Goal: Information Seeking & Learning: Learn about a topic

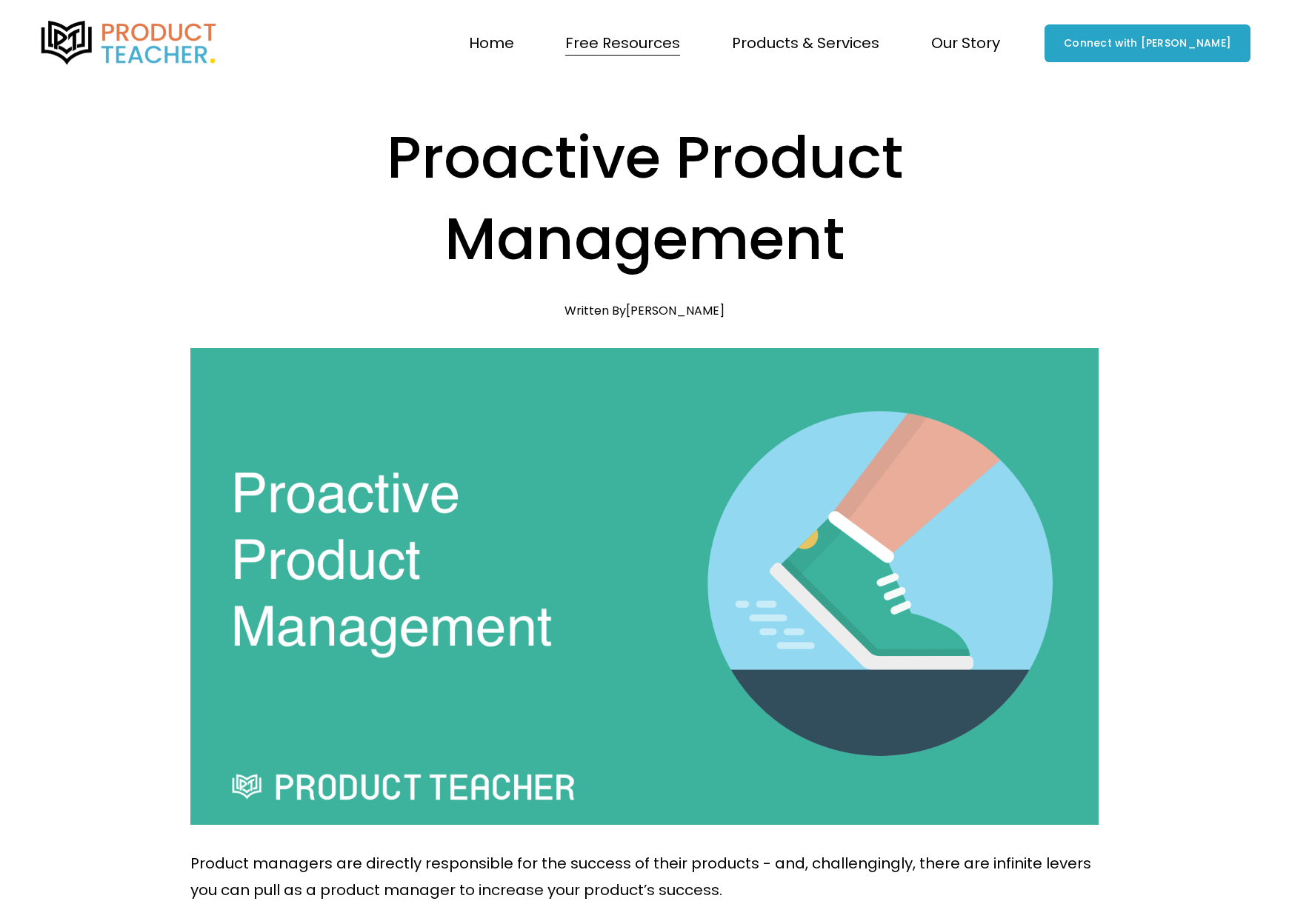
scroll to position [741, 0]
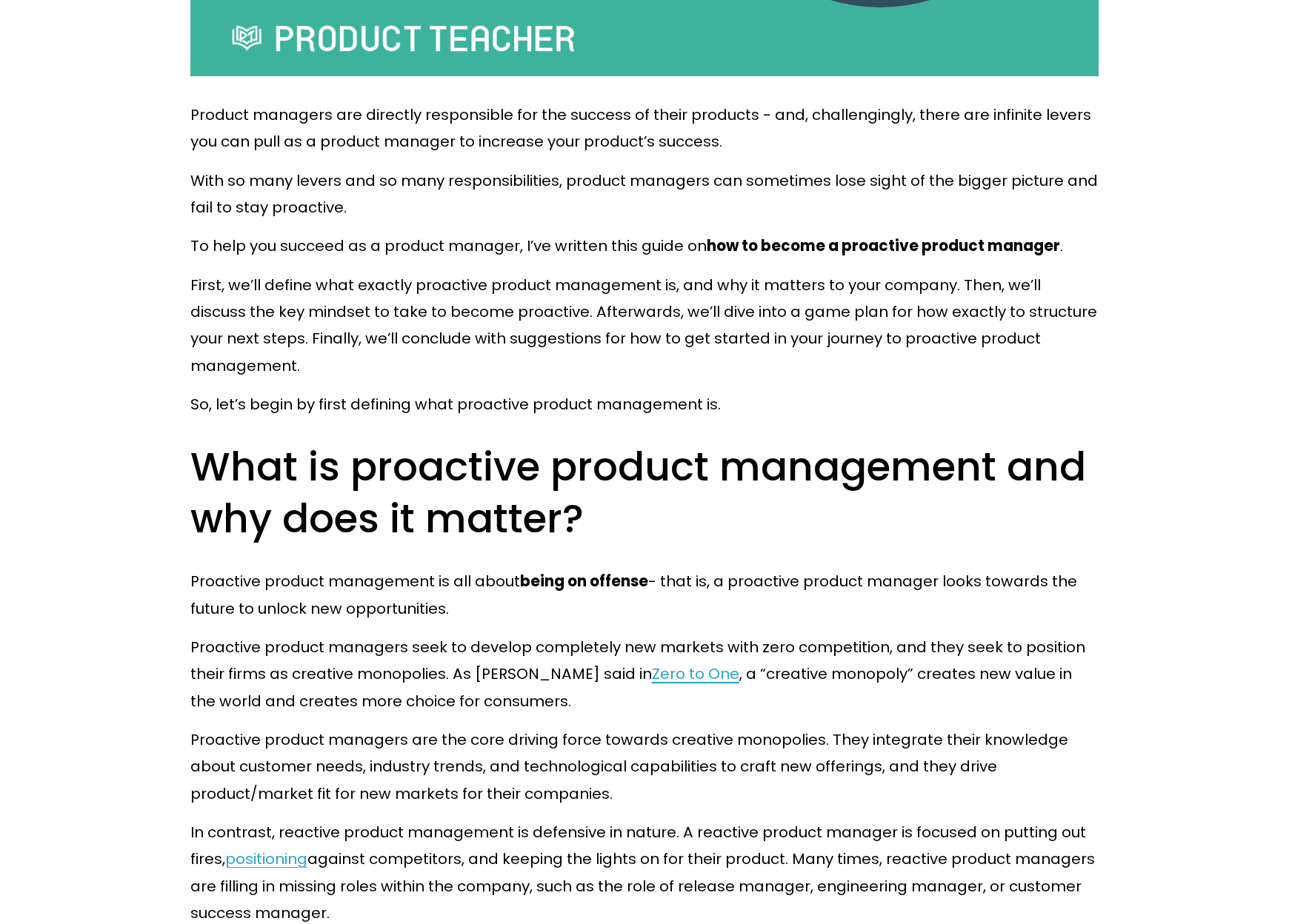
click at [850, 117] on p "Product managers are directly responsible for the success of their products - a…" at bounding box center [645, 128] width 909 height 54
click at [841, 127] on div at bounding box center [841, 127] width 0 height 0
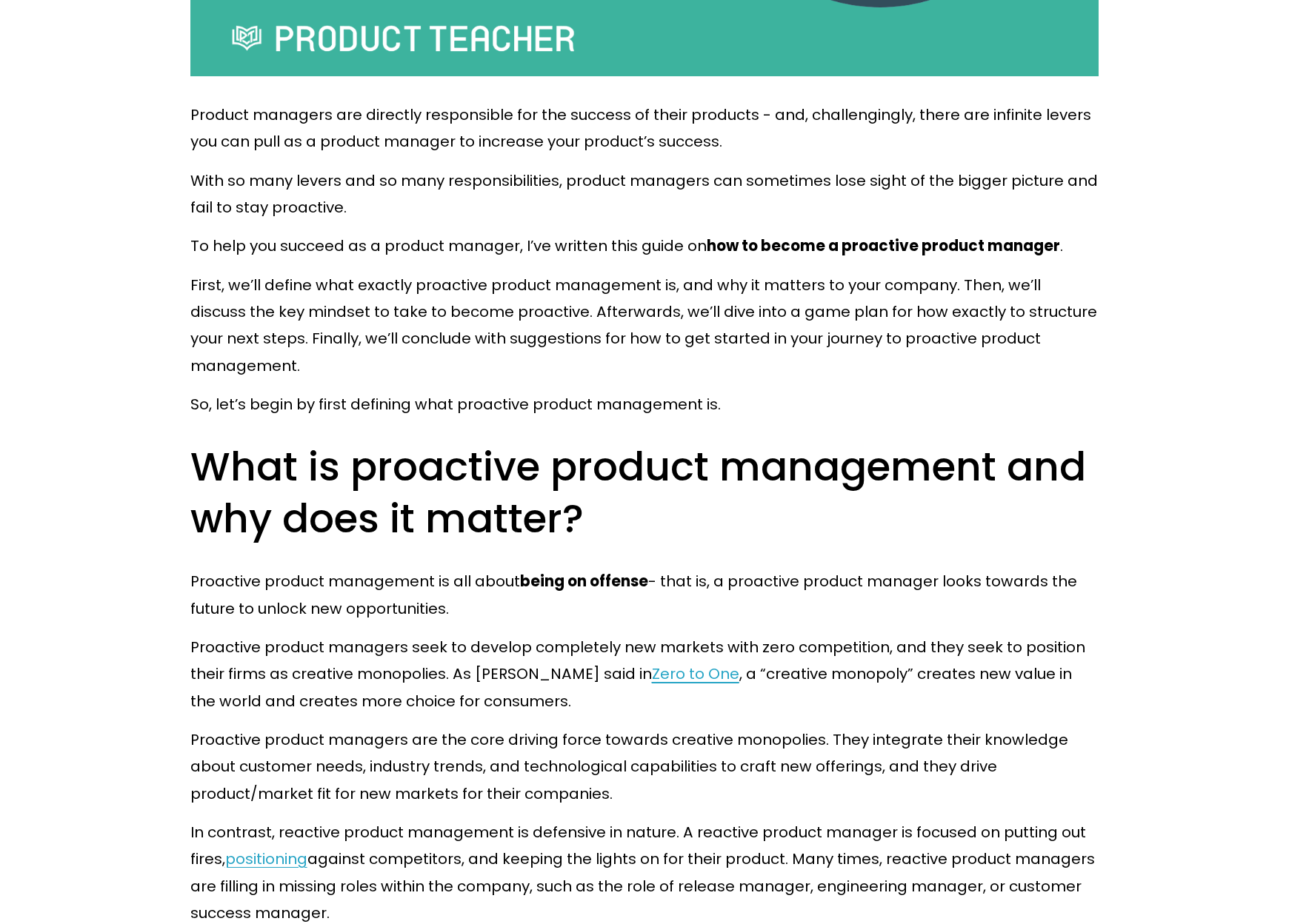
click at [994, 114] on p "Product managers are directly responsible for the success of their products - a…" at bounding box center [645, 128] width 909 height 54
click at [984, 85] on div at bounding box center [984, 85] width 0 height 0
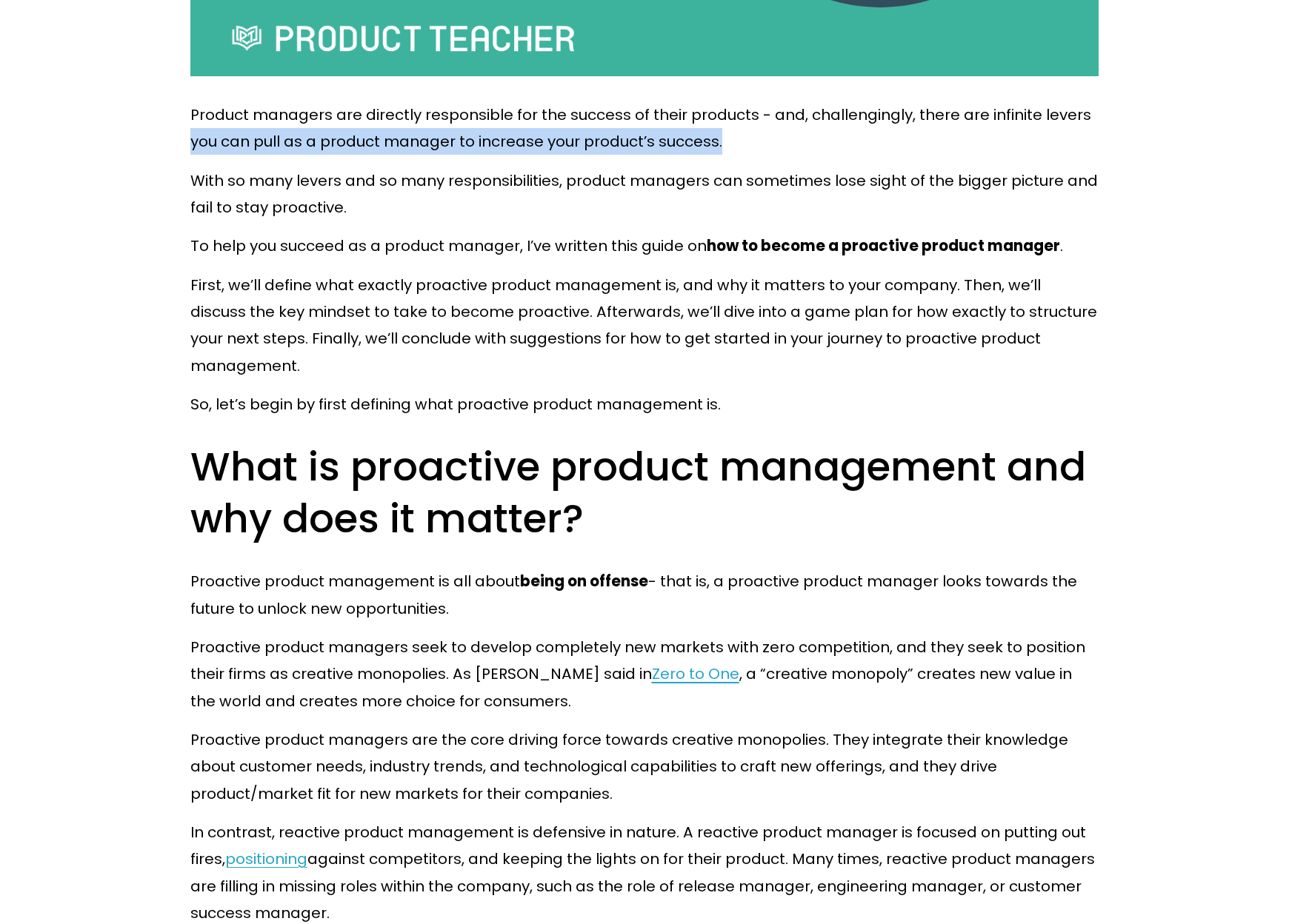
drag, startPoint x: 180, startPoint y: 146, endPoint x: 737, endPoint y: 149, distance: 557.0
click at [1039, 133] on p "Product managers are directly responsible for the success of their products - a…" at bounding box center [645, 128] width 909 height 54
drag, startPoint x: 915, startPoint y: 114, endPoint x: 925, endPoint y: 136, distance: 24.2
click at [925, 136] on p "Product managers are directly responsible for the success of their products - a…" at bounding box center [645, 128] width 909 height 54
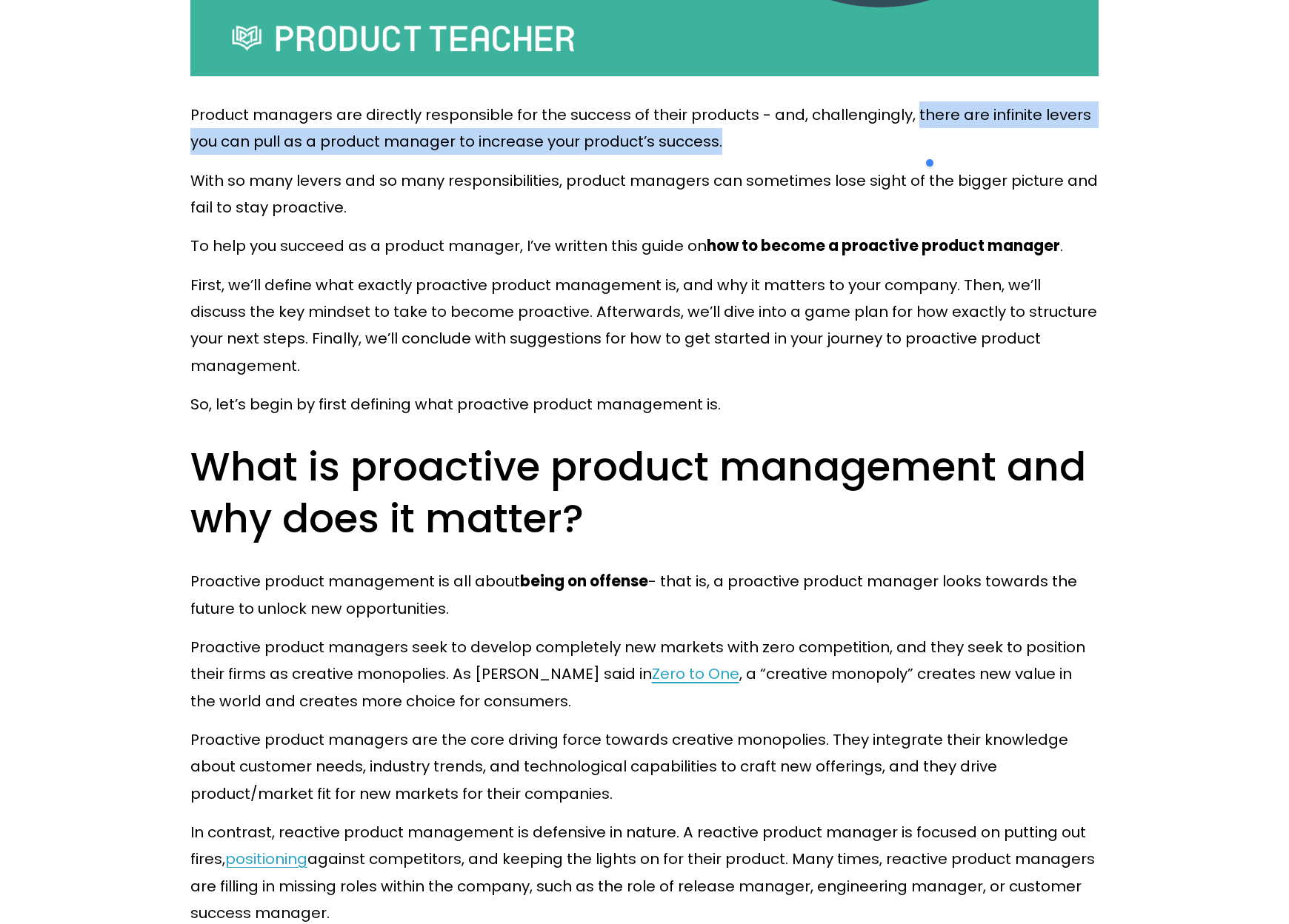
copy p "there are infinite levers you can pull as a product manager to increase your pr…"
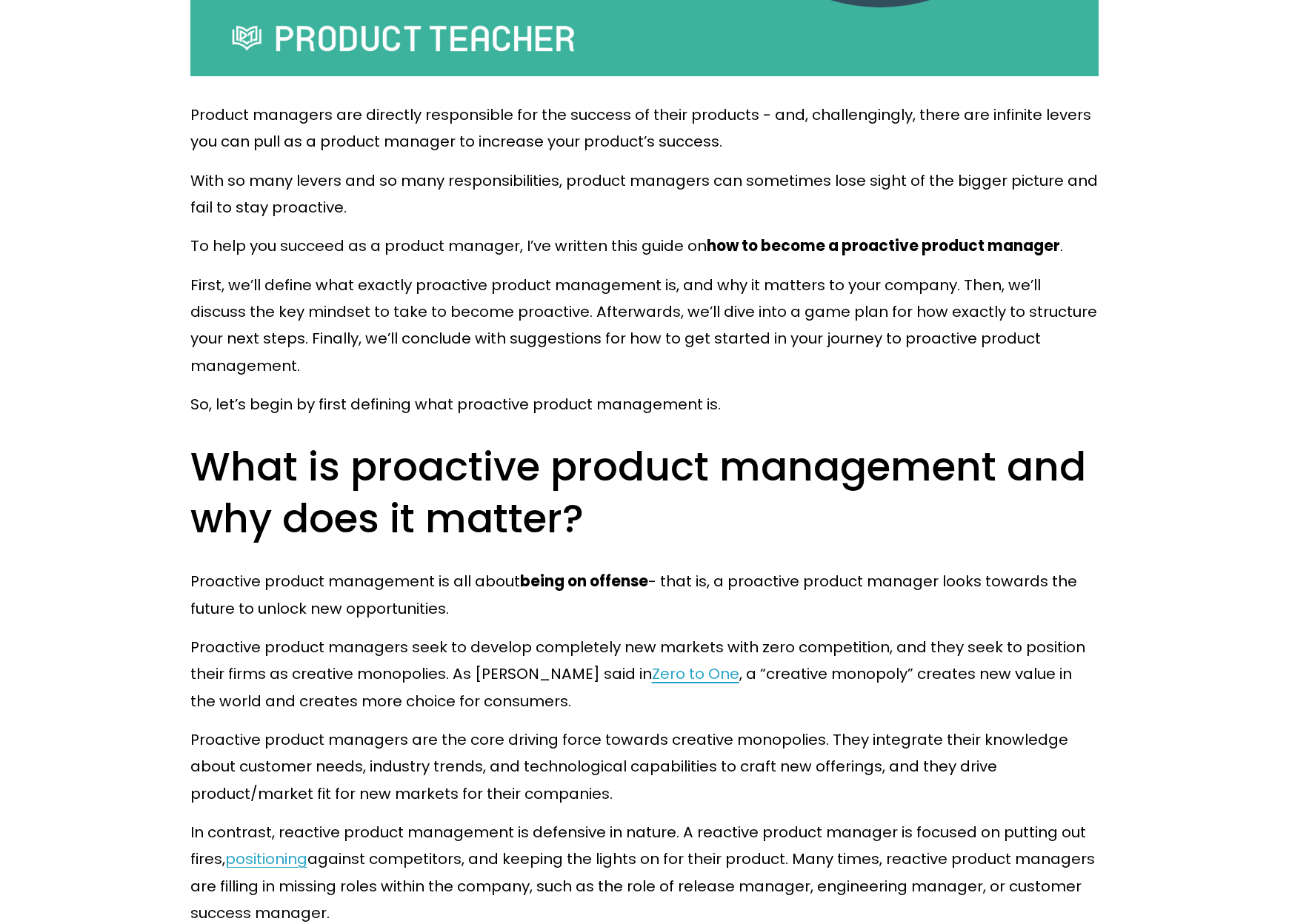
click at [912, 216] on p "With so many levers and so many responsibilities, product managers can sometime…" at bounding box center [645, 194] width 909 height 54
drag, startPoint x: 33, startPoint y: 70, endPoint x: 32, endPoint y: 86, distance: 16.0
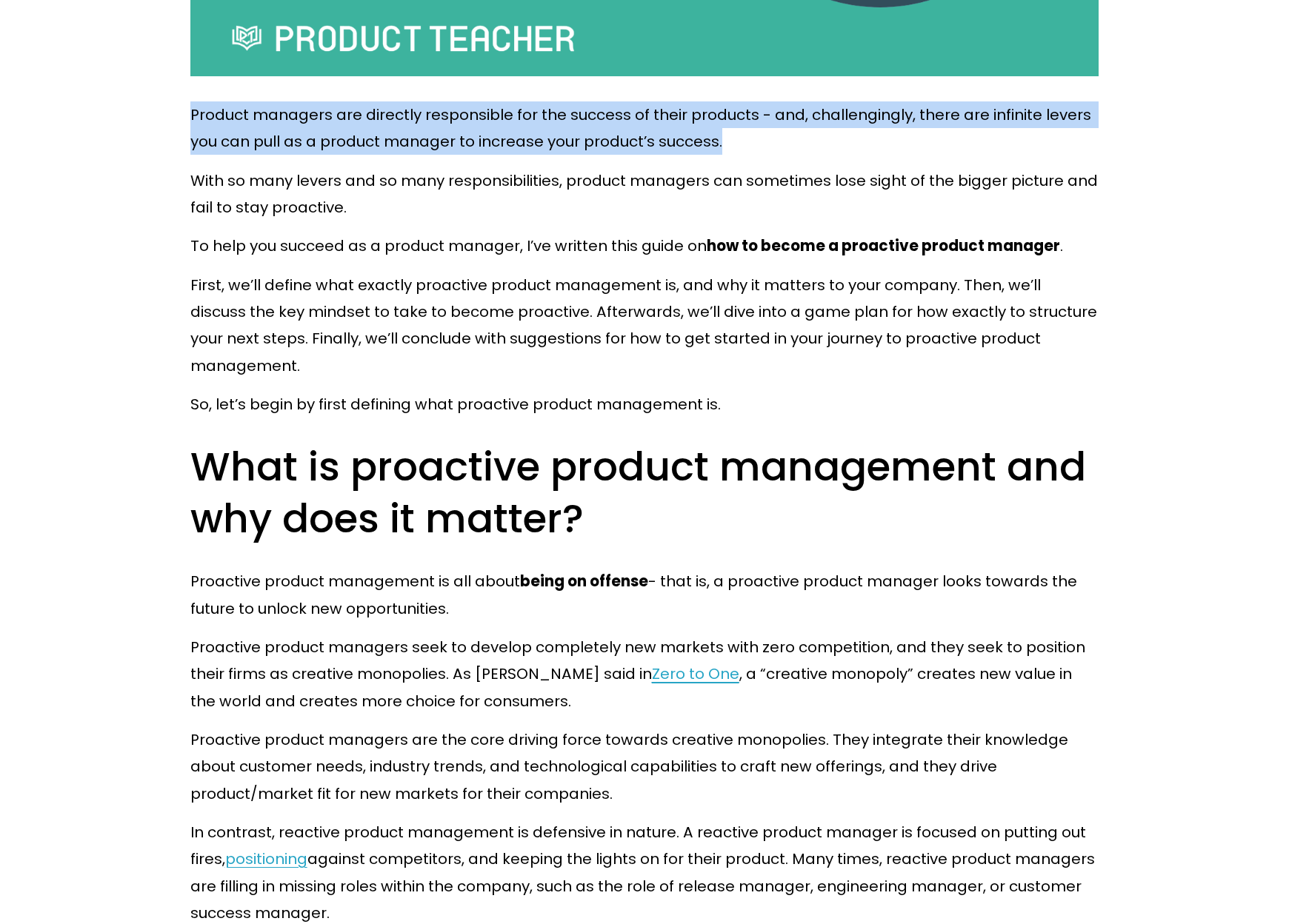
drag, startPoint x: 782, startPoint y: 153, endPoint x: 182, endPoint y: 118, distance: 601.0
copy p "Product managers are directly responsible for the success of their products - a…"
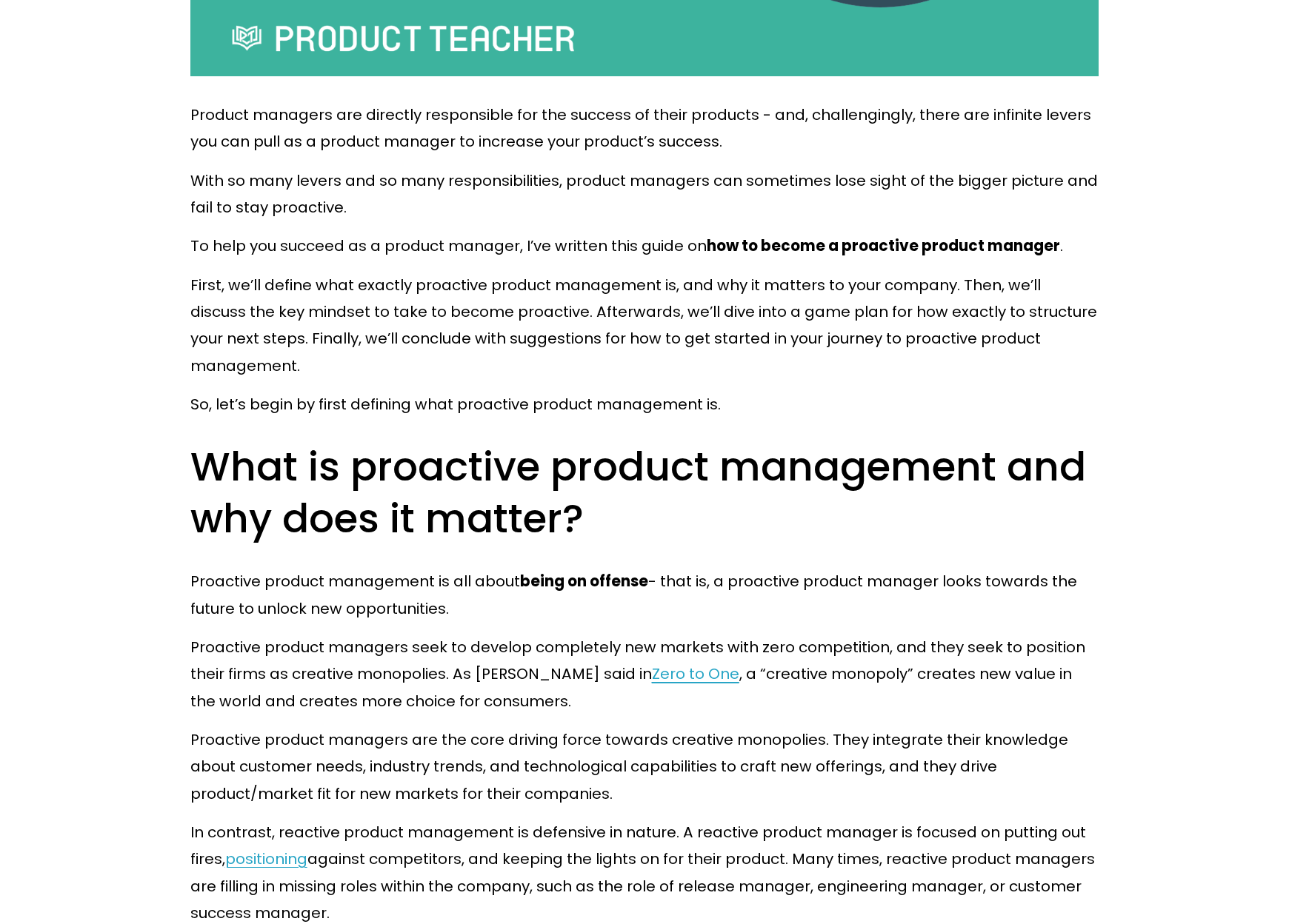
click at [971, 173] on p "With so many levers and so many responsibilities, product managers can sometime…" at bounding box center [645, 194] width 909 height 54
click at [284, 309] on p "First, we’ll define what exactly proactive product management is, and why it ma…" at bounding box center [645, 325] width 909 height 107
click at [275, 282] on div at bounding box center [275, 282] width 0 height 0
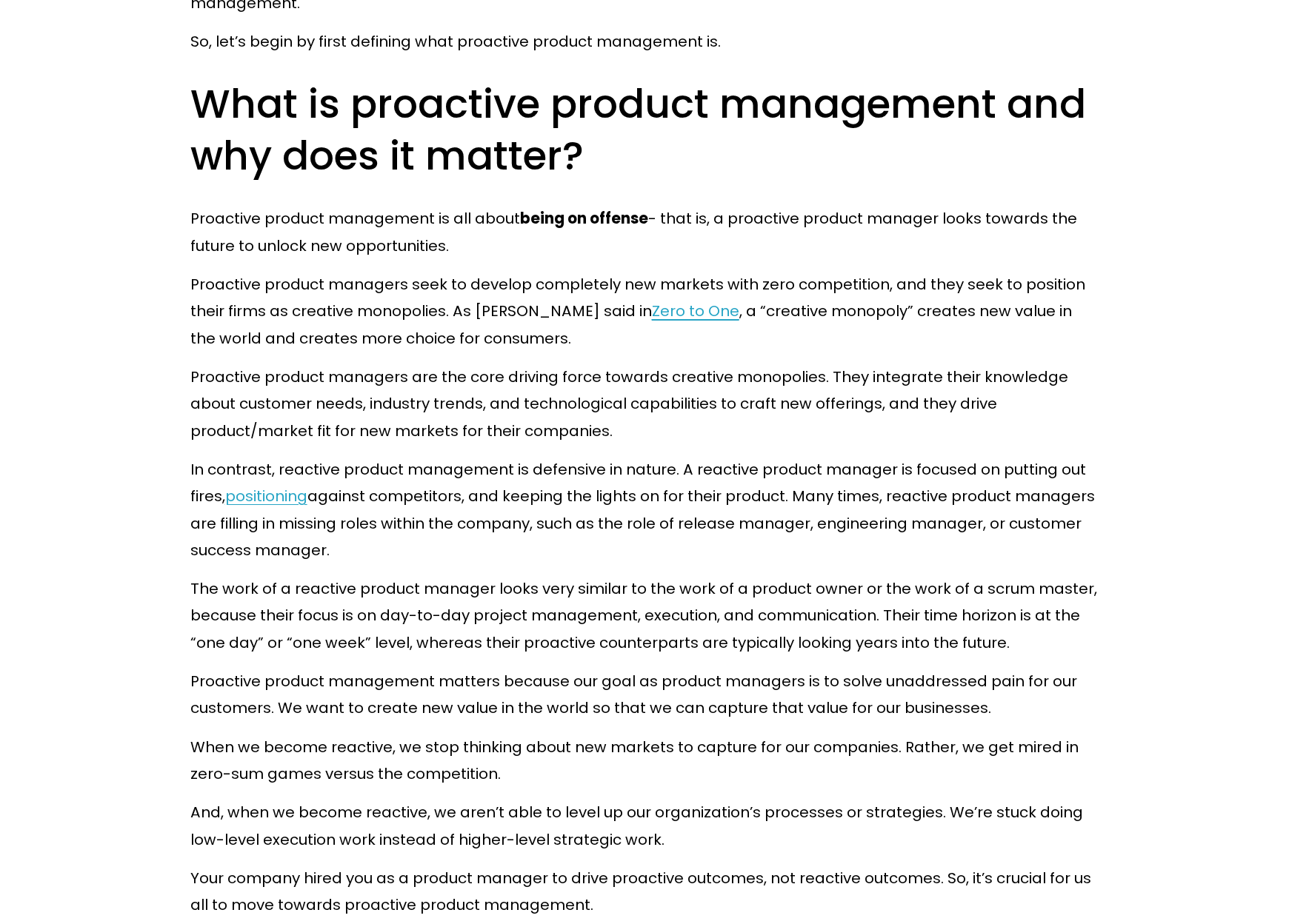
scroll to position [1185, 0]
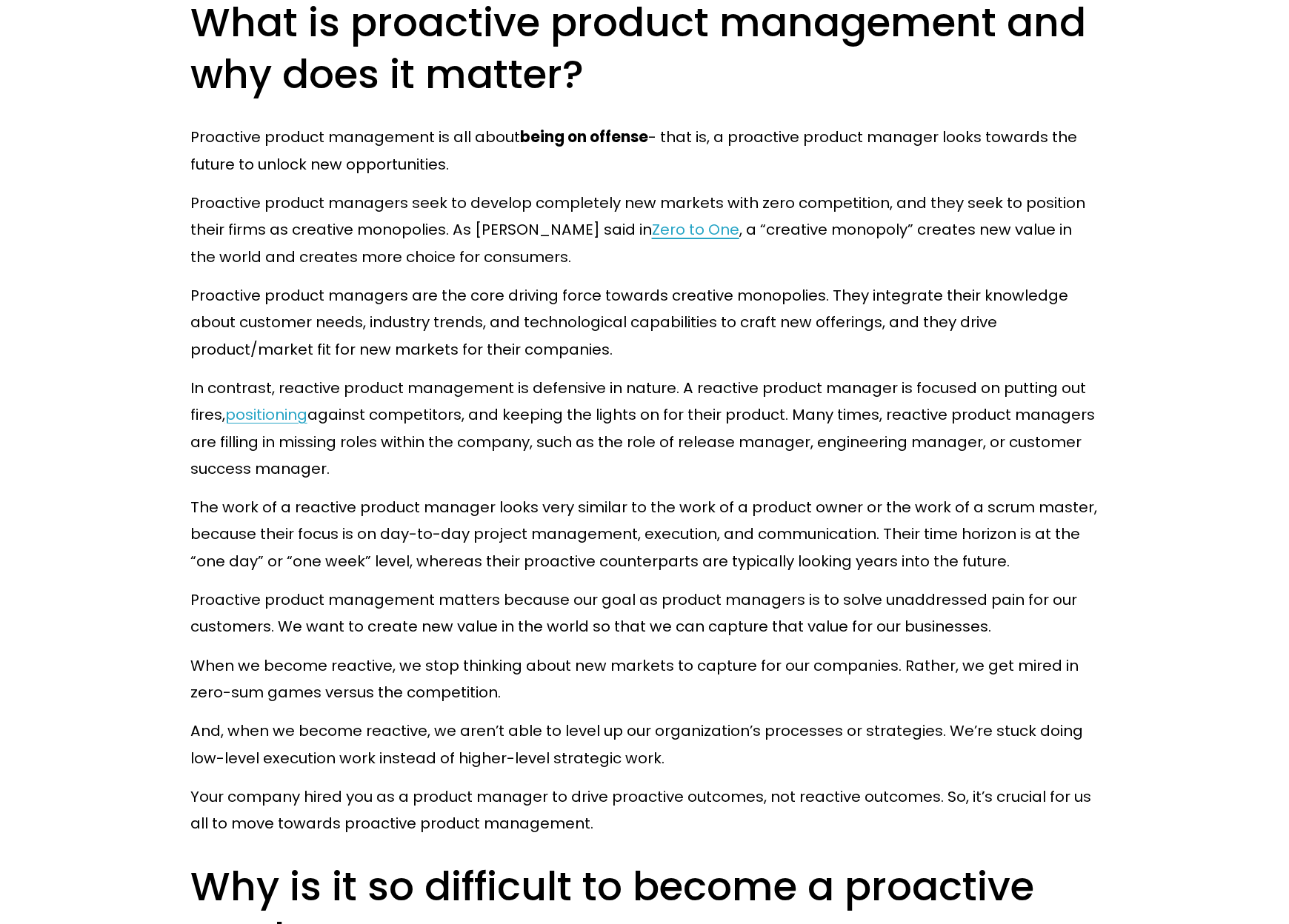
drag, startPoint x: 663, startPoint y: 141, endPoint x: 666, endPoint y: 166, distance: 25.2
click at [666, 166] on p "Proactive product management is all about being on offense - that is, a proacti…" at bounding box center [645, 150] width 909 height 54
click at [657, 178] on div at bounding box center [657, 178] width 0 height 0
drag, startPoint x: 409, startPoint y: 210, endPoint x: 637, endPoint y: 207, distance: 228.0
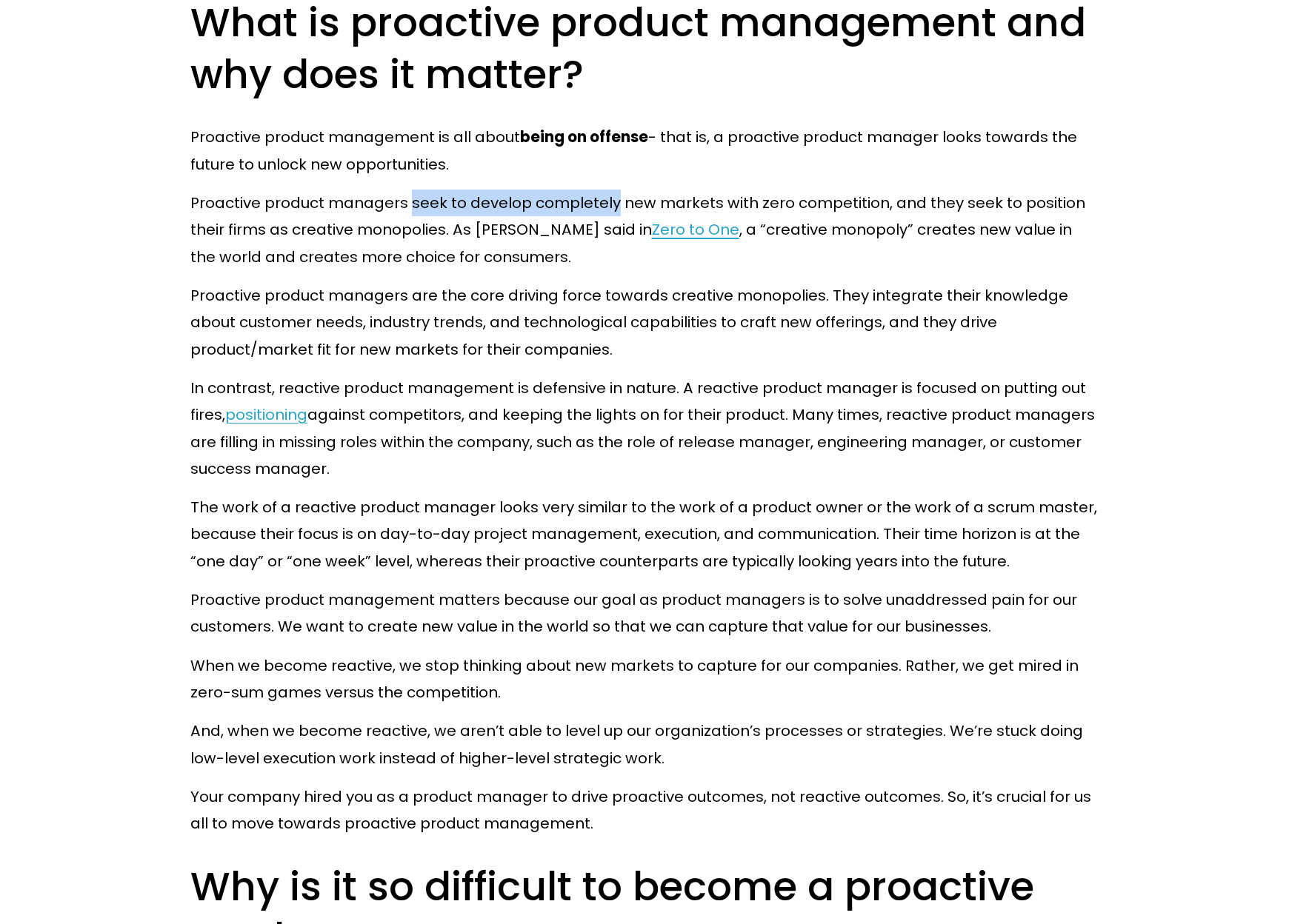
click at [617, 203] on p "Proactive product managers seek to develop completely new markets with zero com…" at bounding box center [645, 230] width 909 height 81
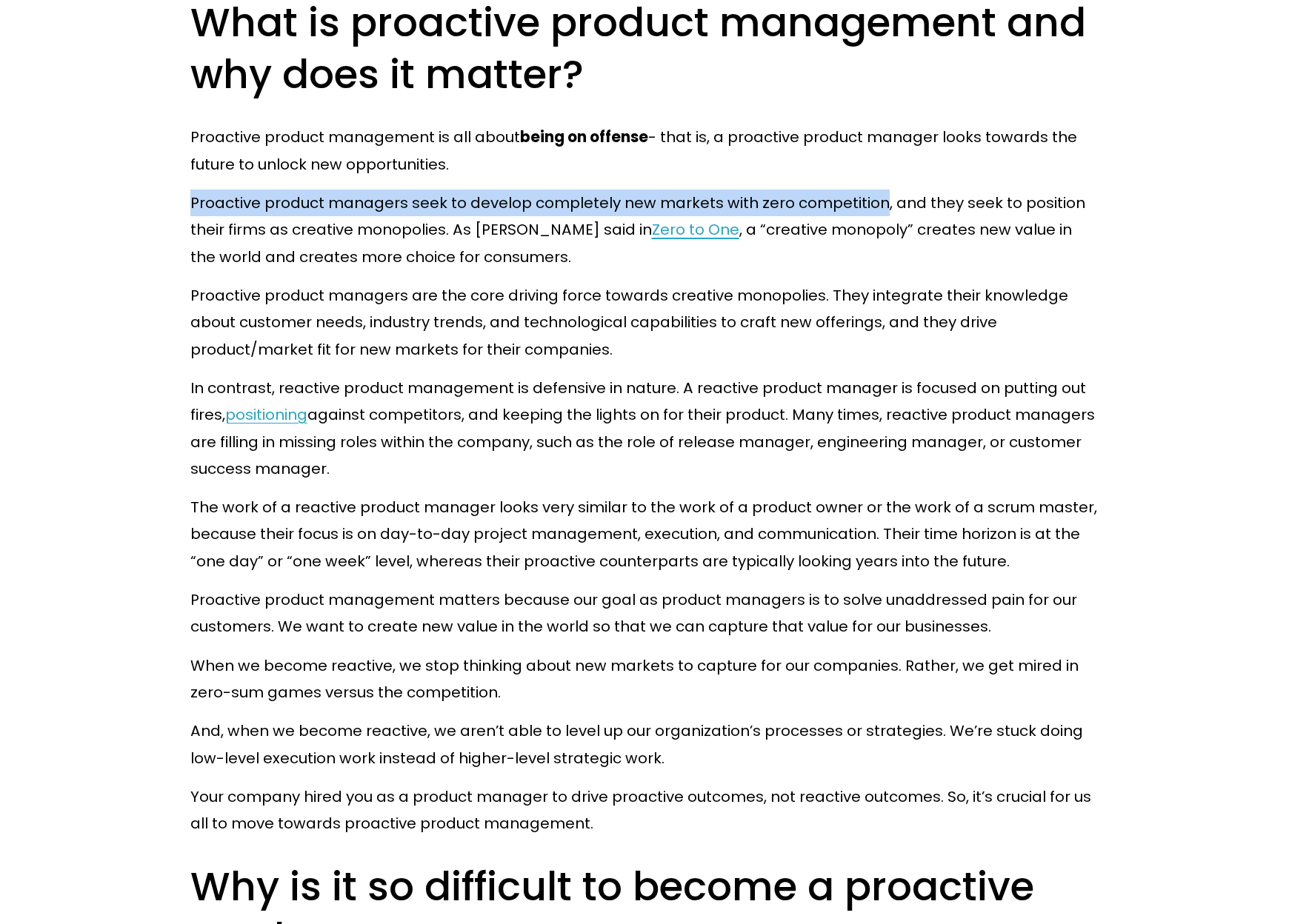
drag, startPoint x: 877, startPoint y: 205, endPoint x: 190, endPoint y: 192, distance: 687.1
click at [190, 192] on p "Proactive product managers seek to develop completely new markets with zero com…" at bounding box center [645, 230] width 909 height 81
click at [180, 175] on div at bounding box center [180, 175] width 0 height 0
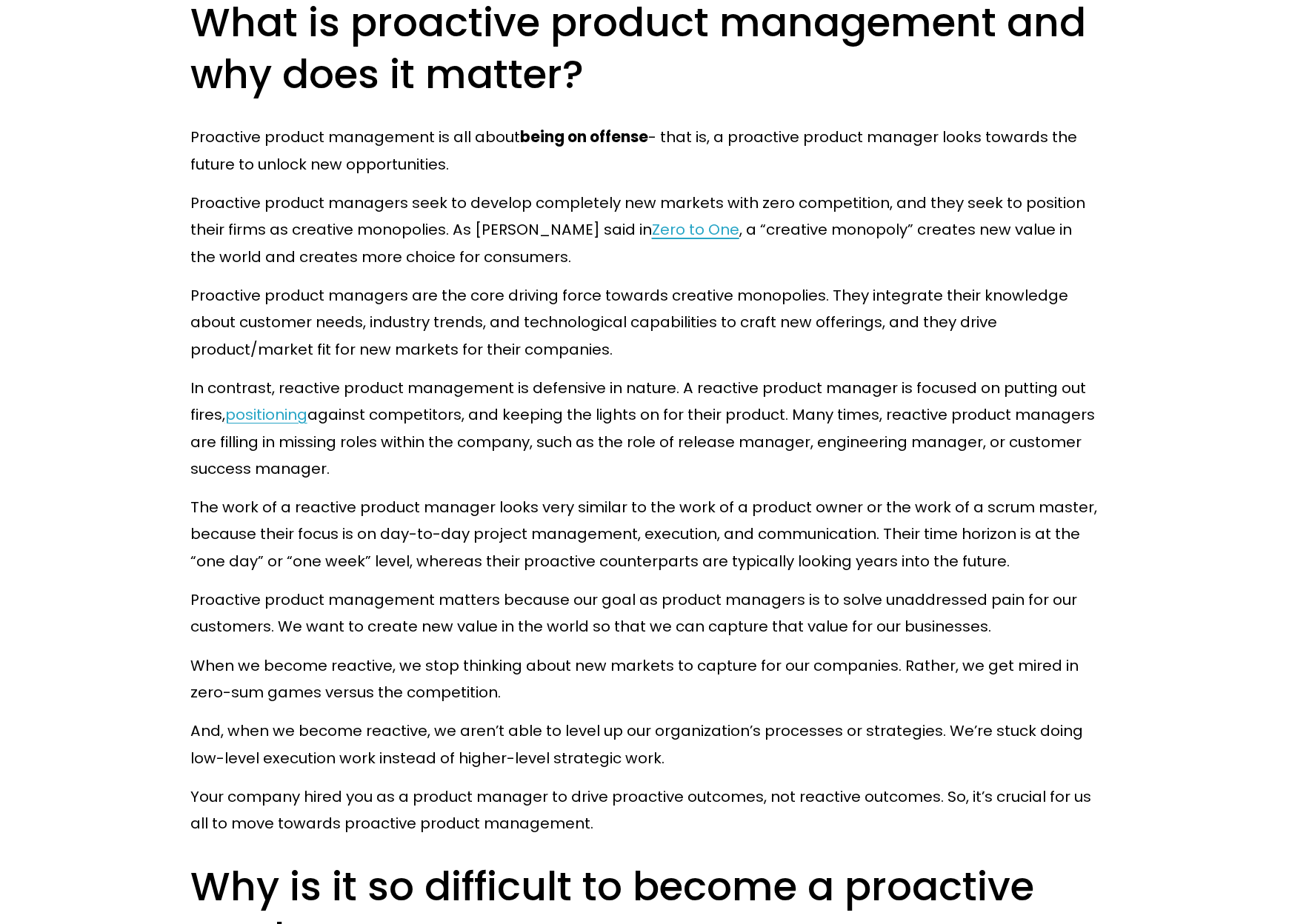
click at [439, 196] on p "Proactive product managers seek to develop completely new markets with zero com…" at bounding box center [645, 230] width 909 height 81
click at [439, 195] on p "Proactive product managers seek to develop completely new markets with zero com…" at bounding box center [645, 230] width 909 height 81
click at [430, 175] on div at bounding box center [430, 175] width 0 height 0
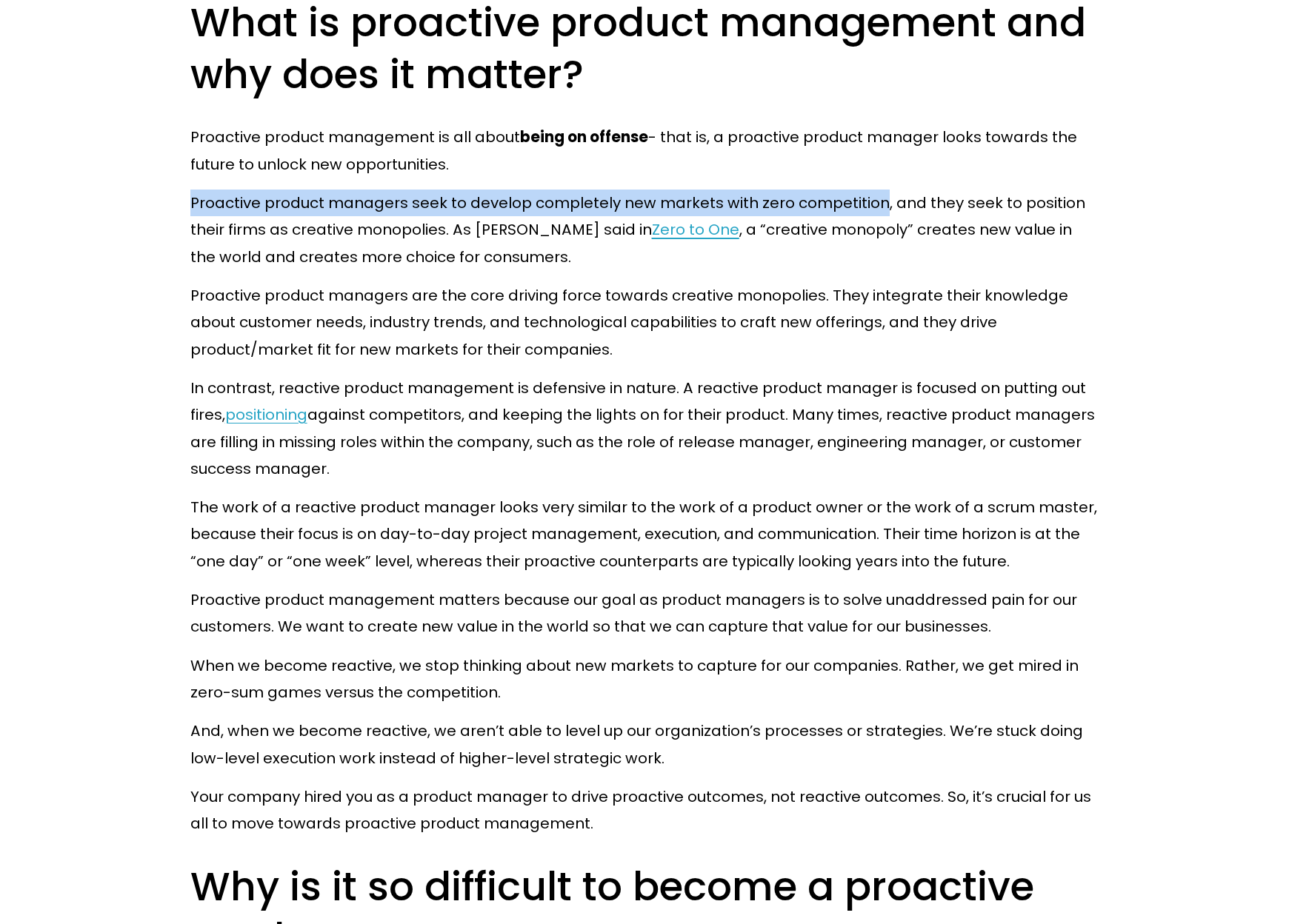
drag, startPoint x: 190, startPoint y: 205, endPoint x: 879, endPoint y: 210, distance: 689.0
click at [879, 210] on p "Proactive product managers seek to develop completely new markets with zero com…" at bounding box center [645, 230] width 909 height 81
copy p "Proactive product managers seek to develop completely new markets with zero com…"
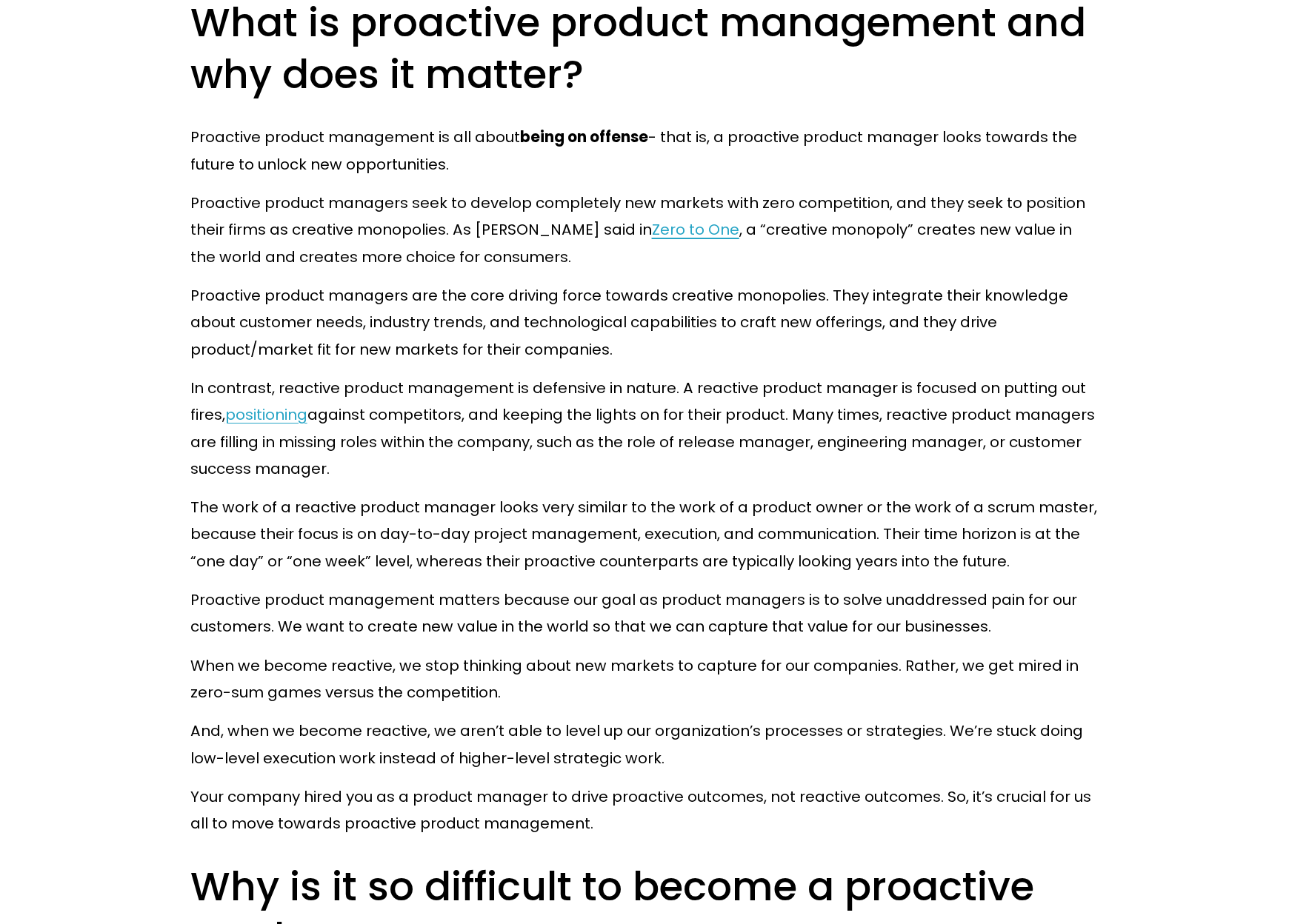
click at [359, 240] on p "Proactive product managers seek to develop completely new markets with zero com…" at bounding box center [645, 230] width 909 height 81
copy p "monopolies"
click at [350, 244] on div at bounding box center [350, 244] width 0 height 0
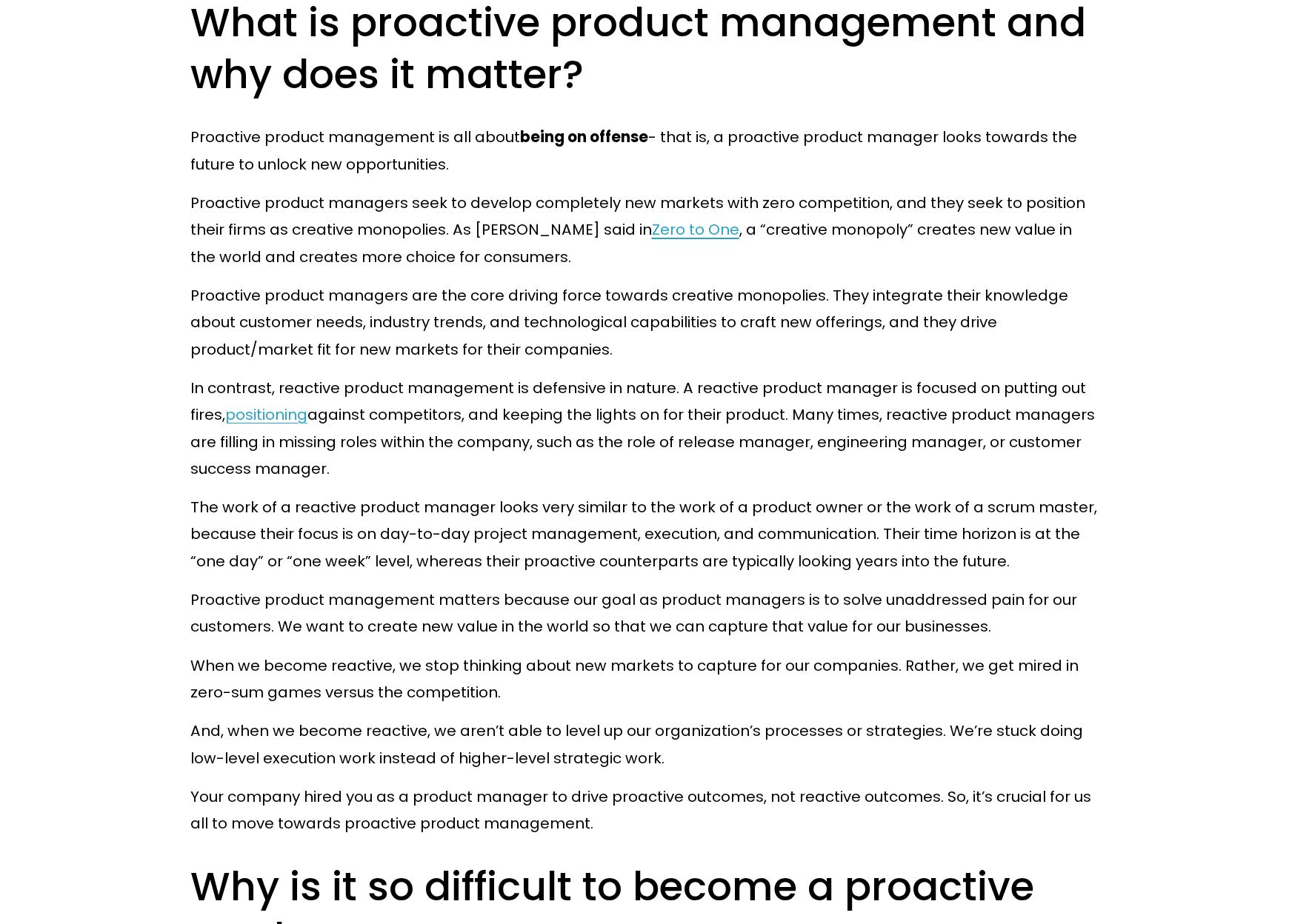
click at [597, 309] on p "Proactive product managers are the core driving force towards creative monopoli…" at bounding box center [645, 322] width 909 height 81
click at [397, 233] on p "Proactive product managers seek to develop completely new markets with zero com…" at bounding box center [645, 230] width 909 height 81
copy p "monopolies"
click at [526, 234] on p "Proactive product managers seek to develop completely new markets with zero com…" at bounding box center [645, 230] width 909 height 81
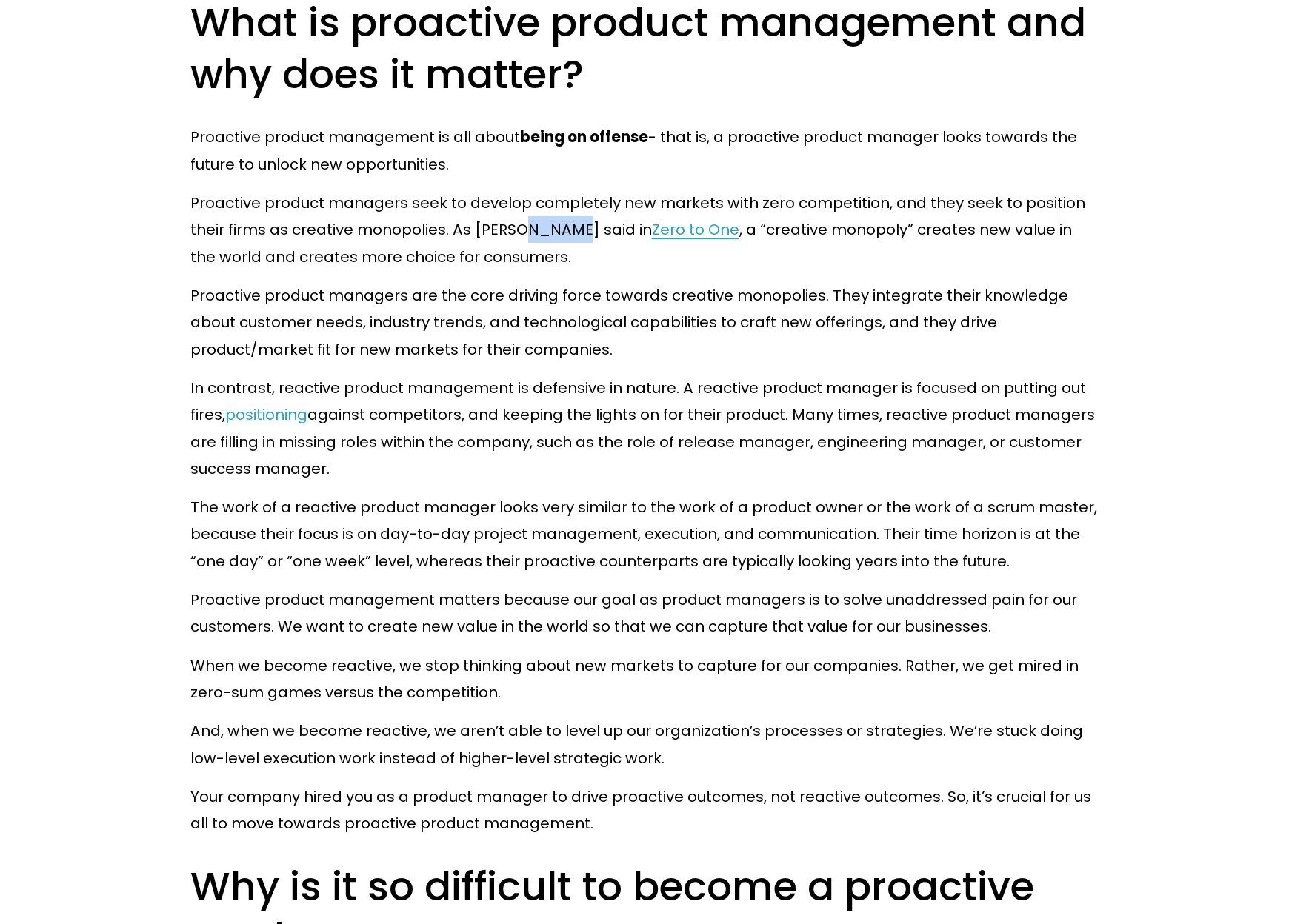
click at [526, 234] on p "Proactive product managers seek to develop completely new markets with zero com…" at bounding box center [645, 230] width 909 height 81
click at [517, 244] on div at bounding box center [517, 244] width 0 height 0
drag, startPoint x: 696, startPoint y: 231, endPoint x: 607, endPoint y: 224, distance: 89.3
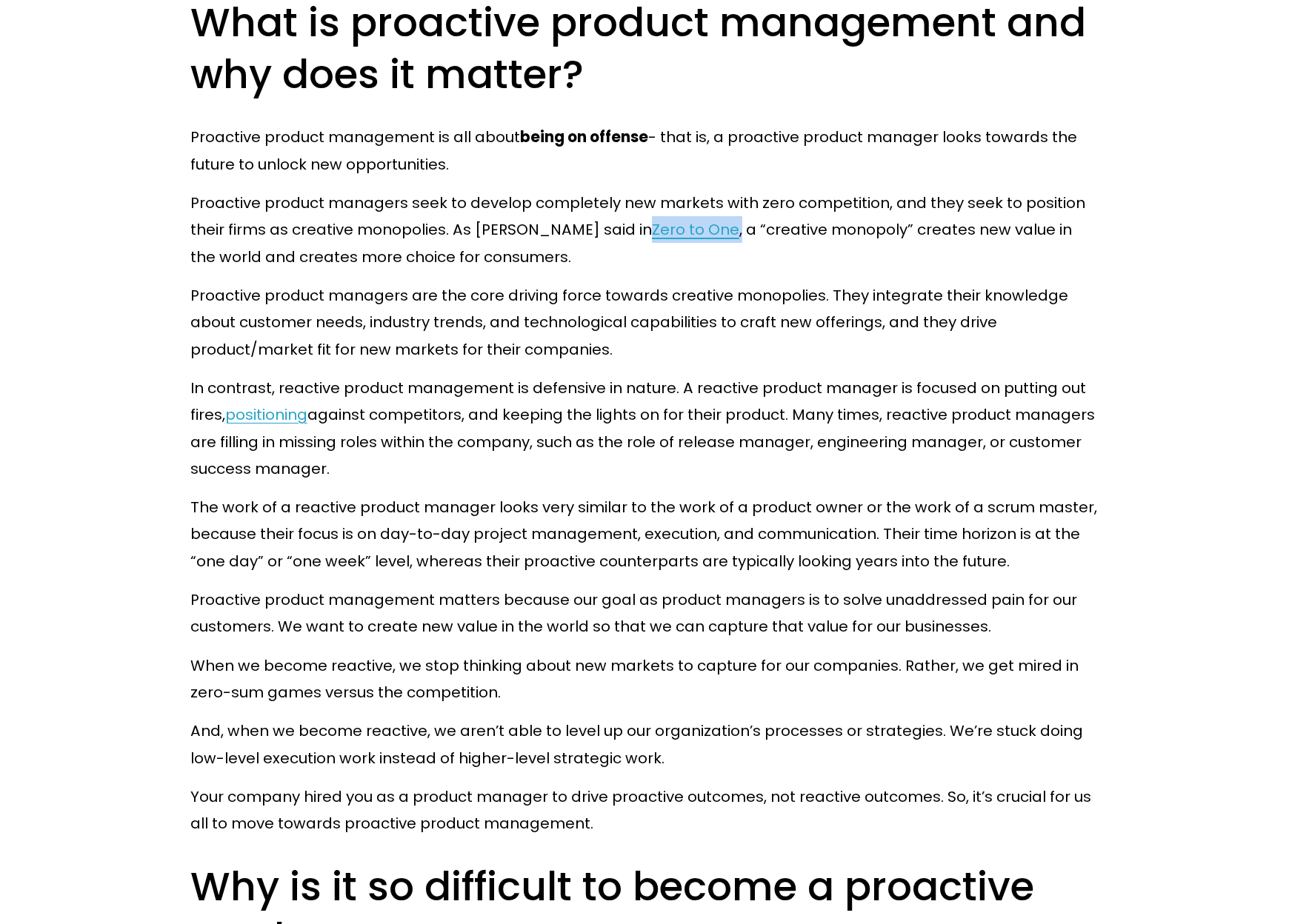
click at [607, 224] on p "Proactive product managers seek to develop completely new markets with zero com…" at bounding box center [645, 230] width 909 height 81
click at [597, 201] on div at bounding box center [597, 201] width 0 height 0
click at [873, 457] on p "In contrast, reactive product management is defensive in nature. A reactive pro…" at bounding box center [645, 428] width 909 height 107
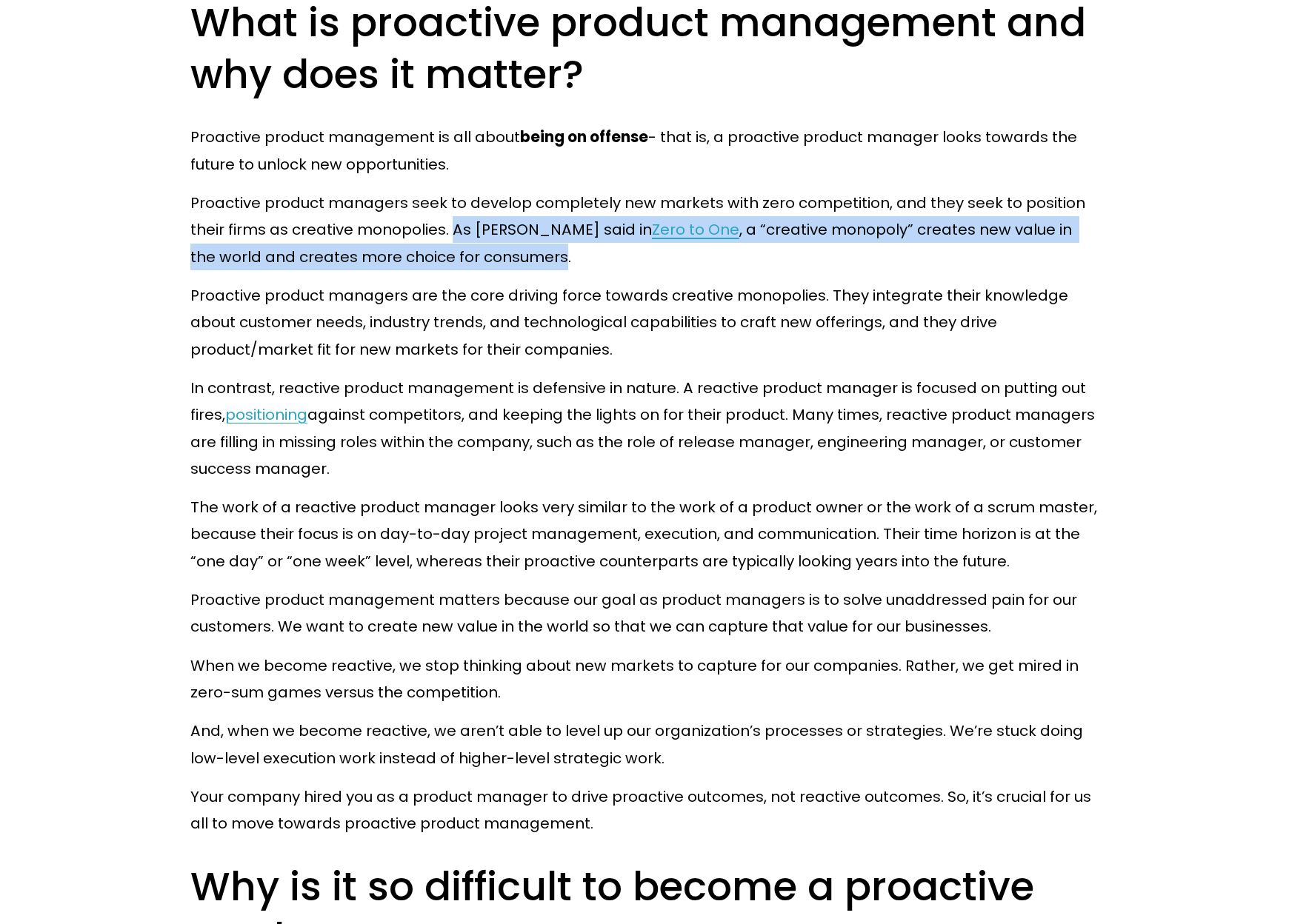
drag, startPoint x: 454, startPoint y: 225, endPoint x: 492, endPoint y: 263, distance: 53.7
click at [492, 263] on p "Proactive product managers seek to develop completely new markets with zero com…" at bounding box center [645, 230] width 909 height 81
click at [482, 270] on div at bounding box center [482, 270] width 0 height 0
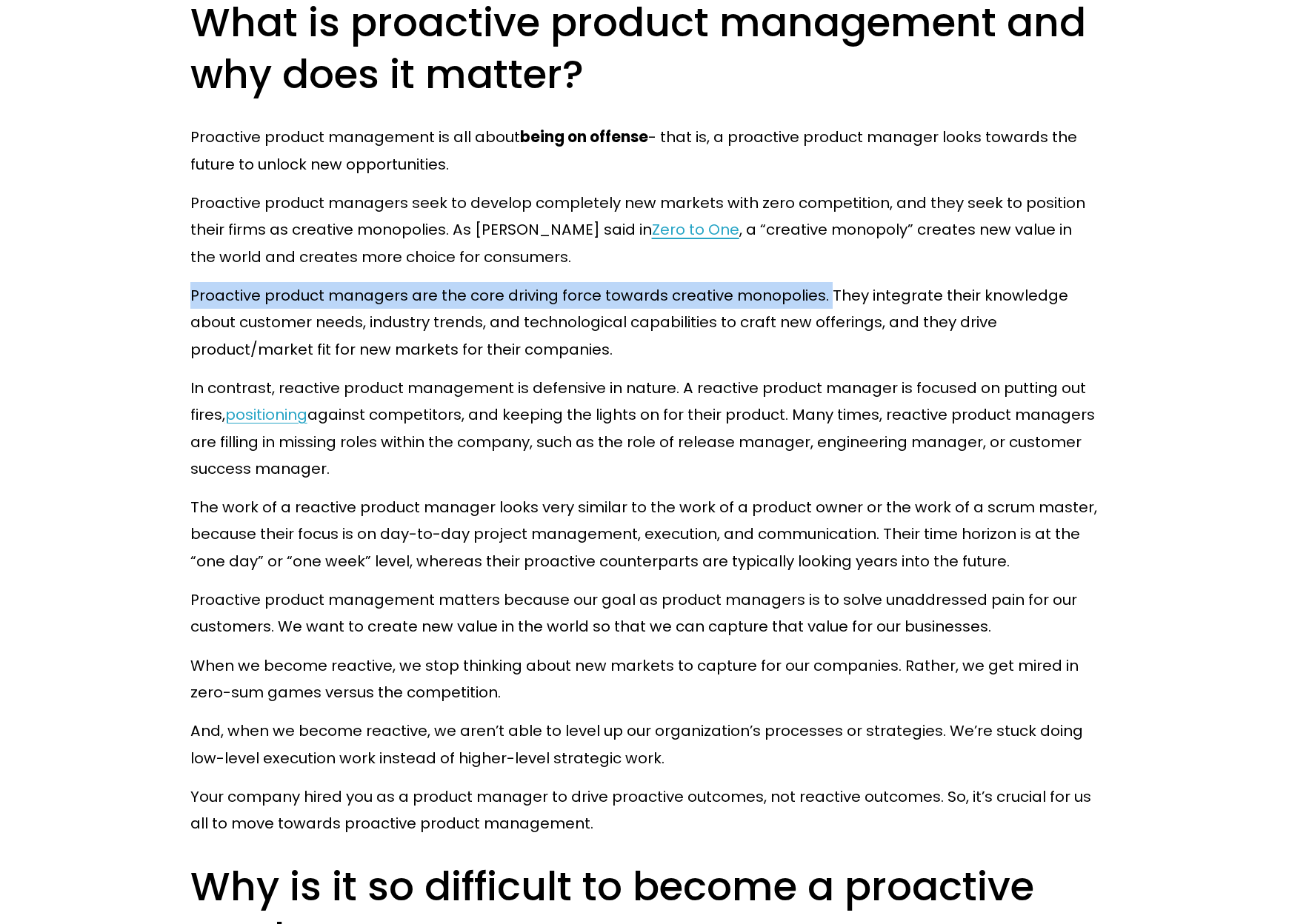
drag, startPoint x: 181, startPoint y: 296, endPoint x: 827, endPoint y: 290, distance: 646.0
click at [818, 266] on div at bounding box center [818, 266] width 0 height 0
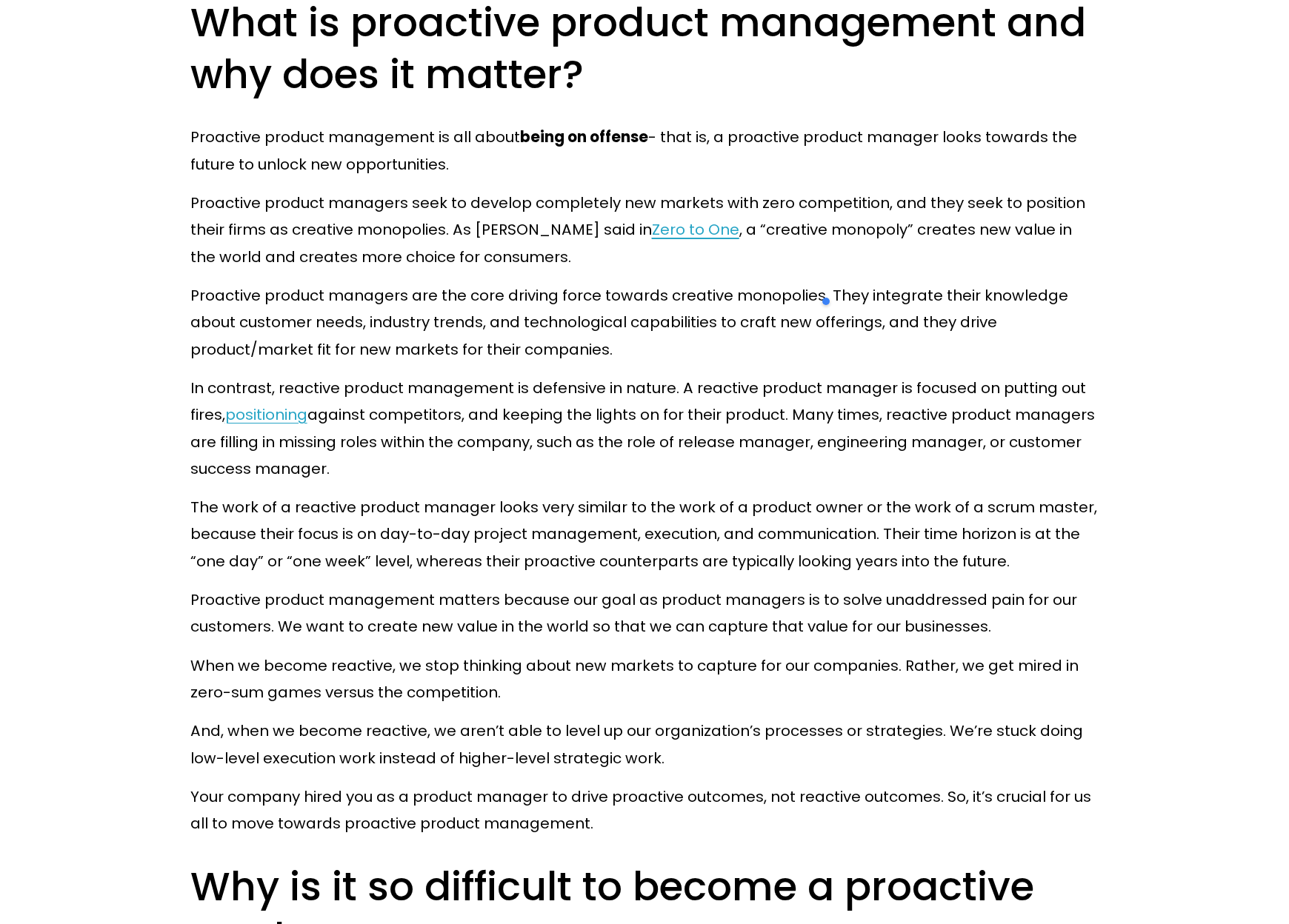
click at [804, 398] on p "In contrast, reactive product management is defensive in nature. A reactive pro…" at bounding box center [645, 428] width 909 height 107
drag, startPoint x: 465, startPoint y: 299, endPoint x: 600, endPoint y: 291, distance: 135.2
click at [600, 291] on p "Proactive product managers are the core driving force towards creative monopoli…" at bounding box center [645, 322] width 909 height 81
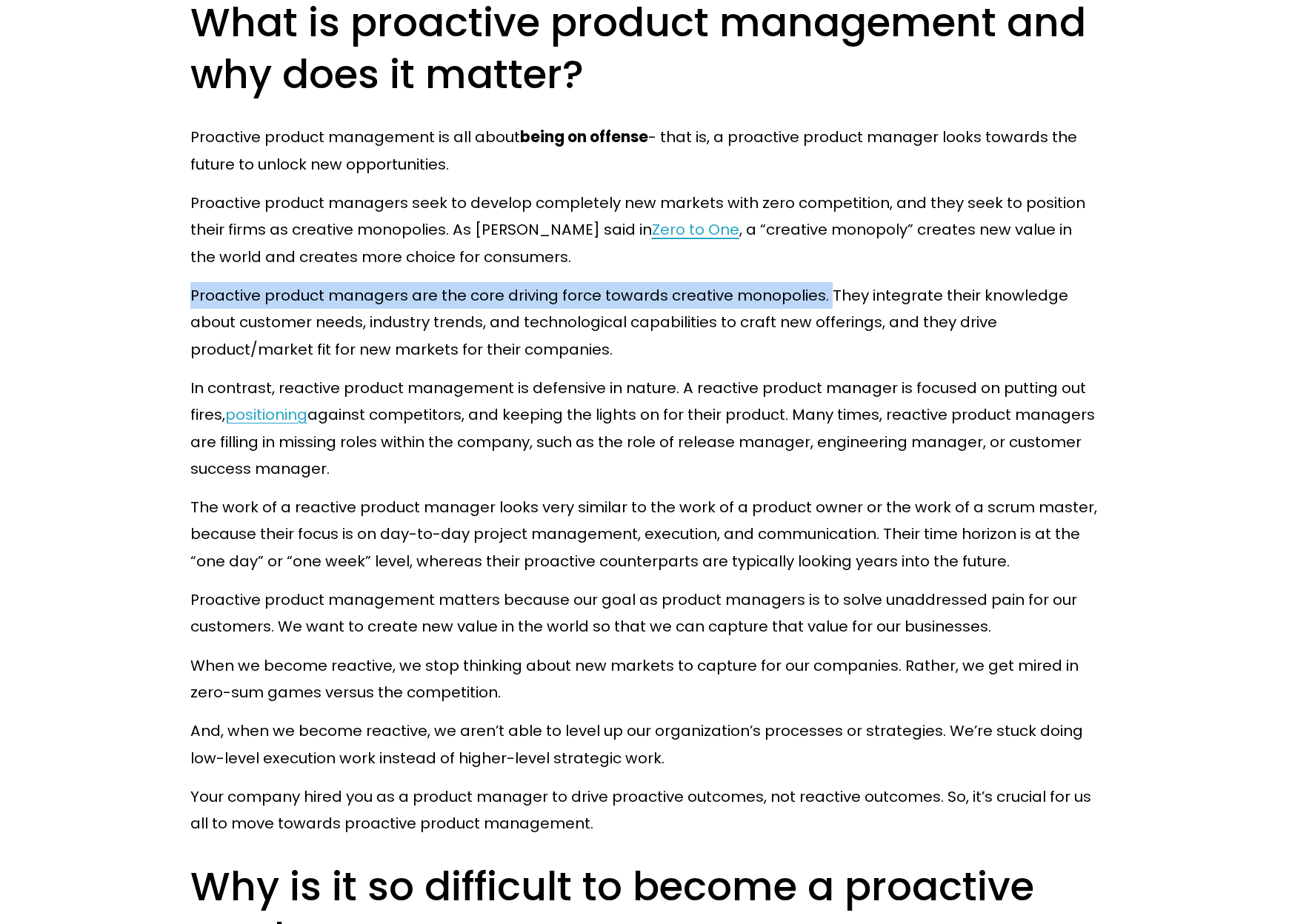
drag, startPoint x: 193, startPoint y: 299, endPoint x: 830, endPoint y: 300, distance: 637.0
click at [830, 300] on p "Proactive product managers are the core driving force towards creative monopoli…" at bounding box center [645, 322] width 909 height 81
copy p "Proactive product managers are the core driving force towards creative monopoli…"
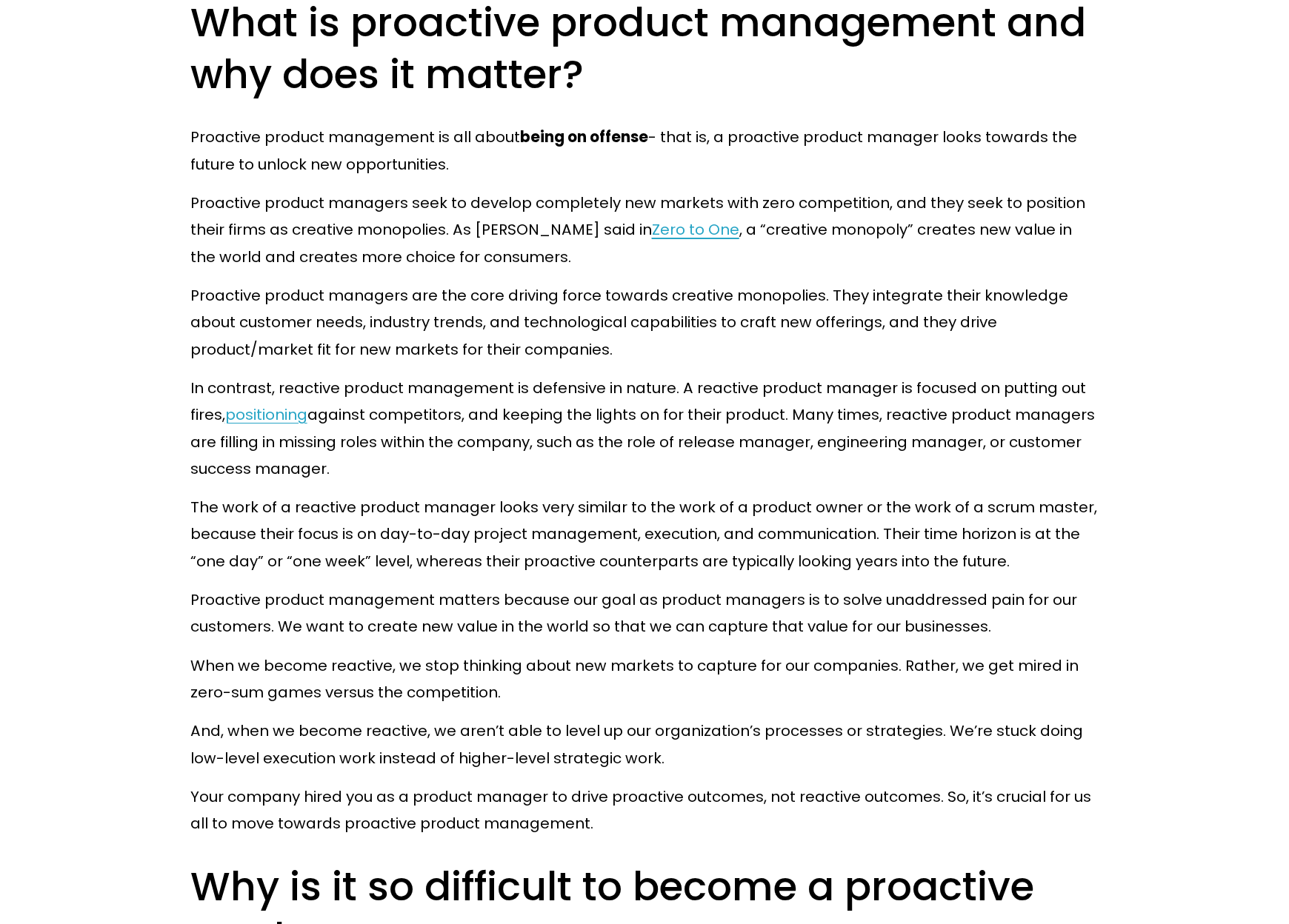
click at [647, 331] on p "Proactive product managers are the core driving force towards creative monopoli…" at bounding box center [645, 322] width 909 height 81
drag, startPoint x: 468, startPoint y: 295, endPoint x: 597, endPoint y: 296, distance: 129.0
click at [597, 296] on p "Proactive product managers are the core driving force towards creative monopoli…" at bounding box center [645, 322] width 909 height 81
copy p "core driving force"
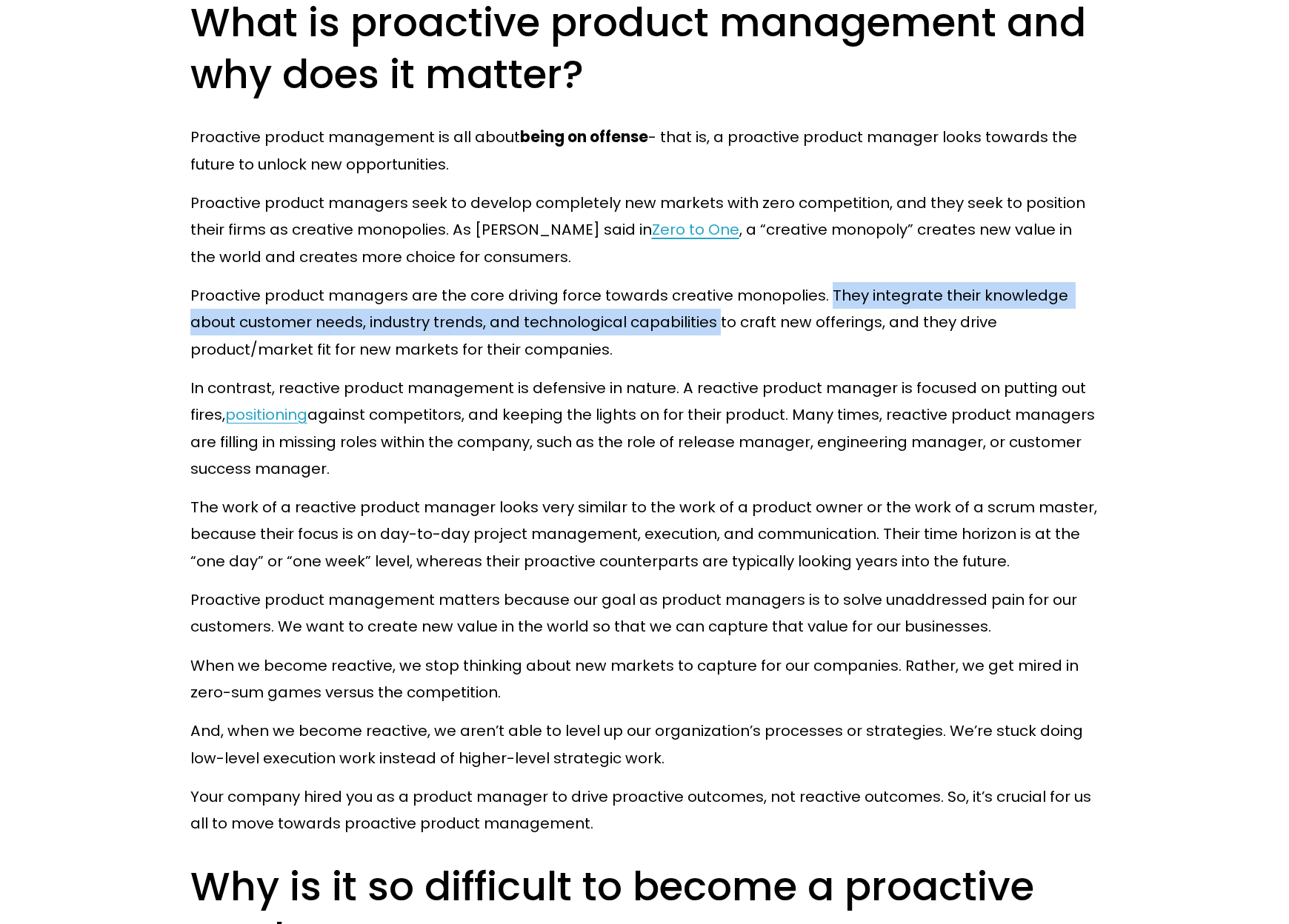
drag, startPoint x: 827, startPoint y: 290, endPoint x: 720, endPoint y: 323, distance: 112.0
click at [720, 323] on p "Proactive product managers are the core driving force towards creative monopoli…" at bounding box center [645, 322] width 909 height 81
click at [889, 305] on p "Proactive product managers are the core driving force towards creative monopoli…" at bounding box center [645, 322] width 909 height 81
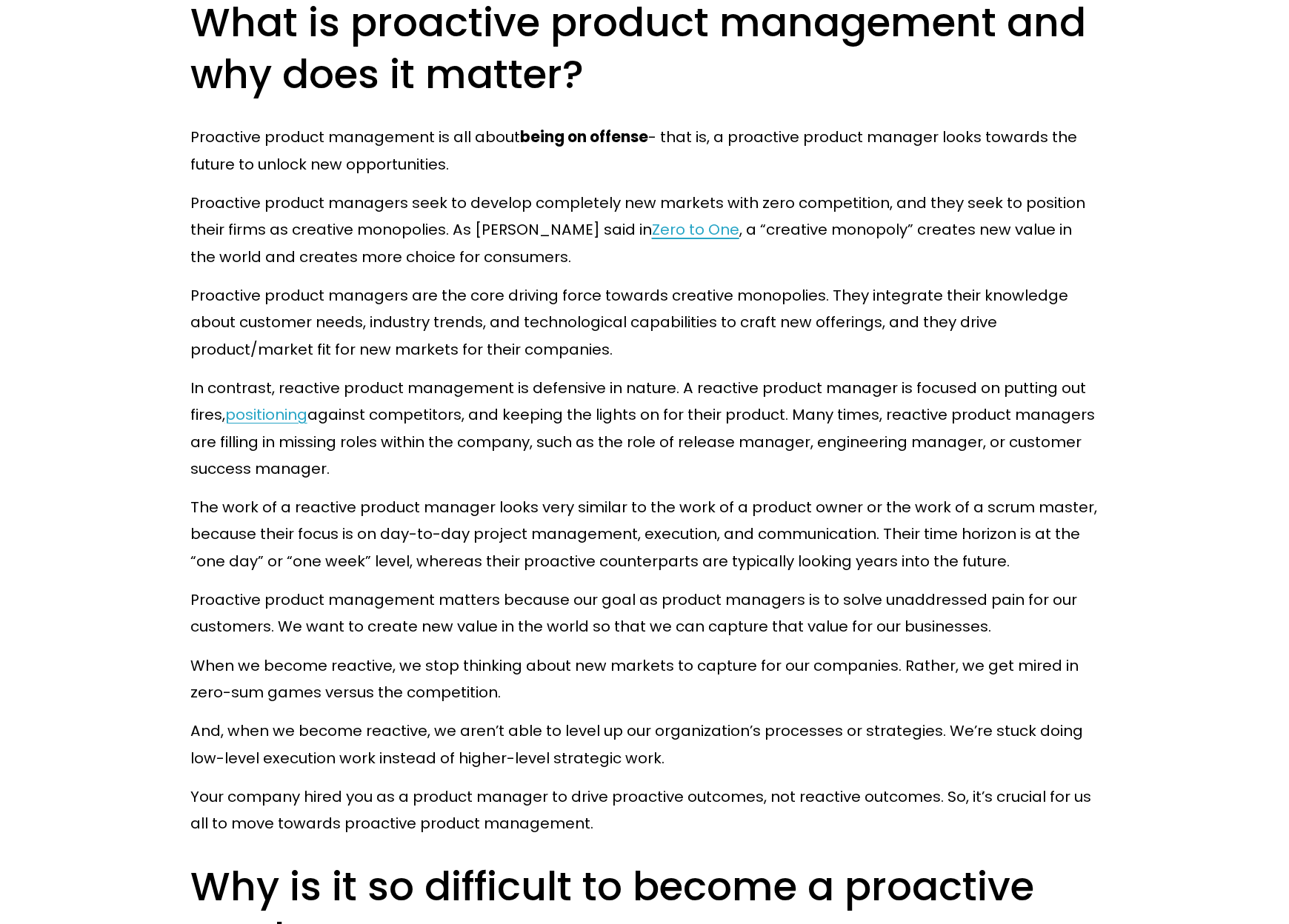
click at [865, 297] on p "Proactive product managers are the core driving force towards creative monopoli…" at bounding box center [645, 322] width 909 height 81
click at [856, 266] on div at bounding box center [856, 266] width 0 height 0
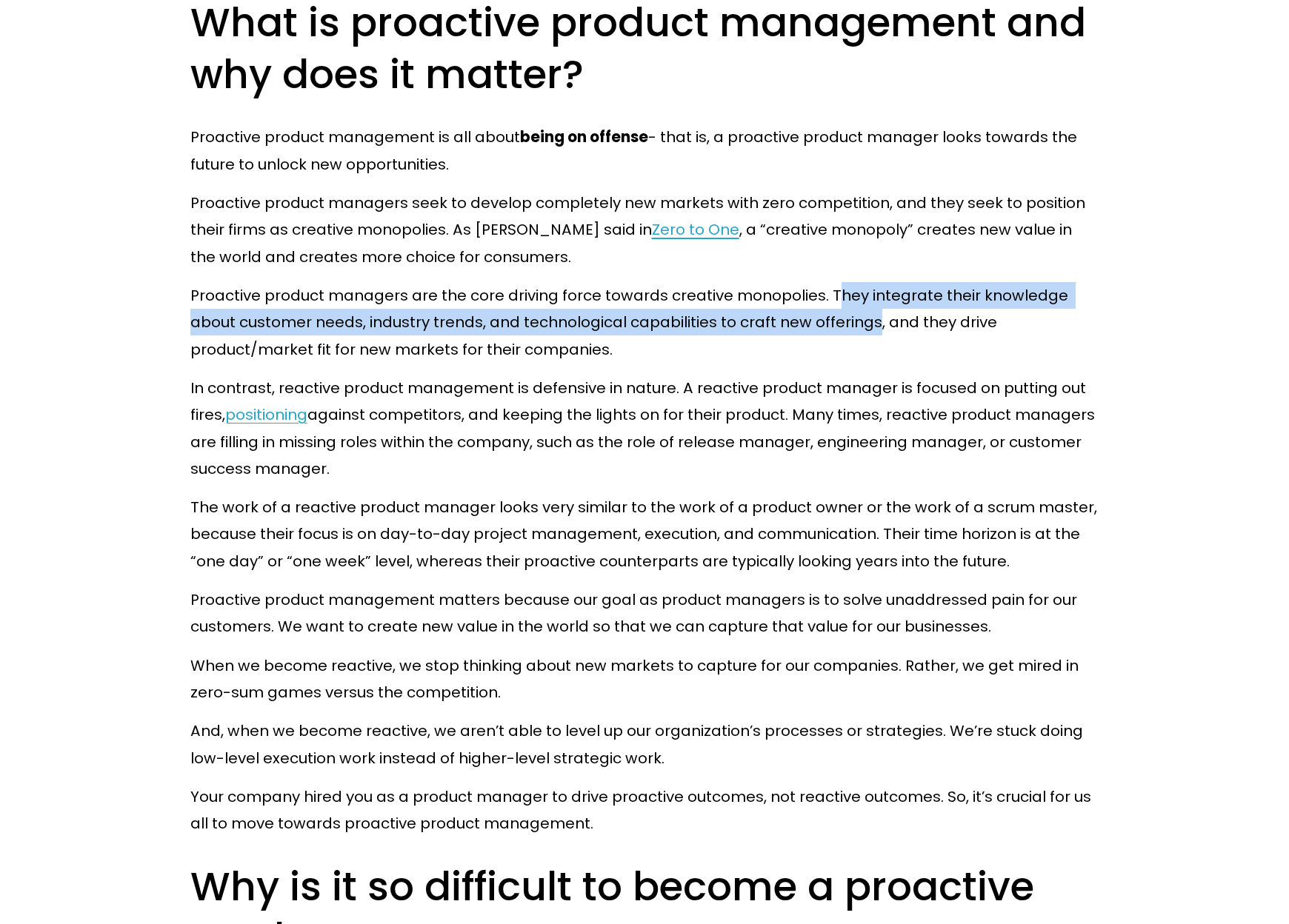
drag, startPoint x: 838, startPoint y: 298, endPoint x: 878, endPoint y: 326, distance: 48.8
click at [878, 326] on p "Proactive product managers are the core driving force towards creative monopoli…" at bounding box center [645, 322] width 909 height 81
click at [832, 302] on p "Proactive product managers are the core driving force towards creative monopoli…" at bounding box center [645, 322] width 909 height 81
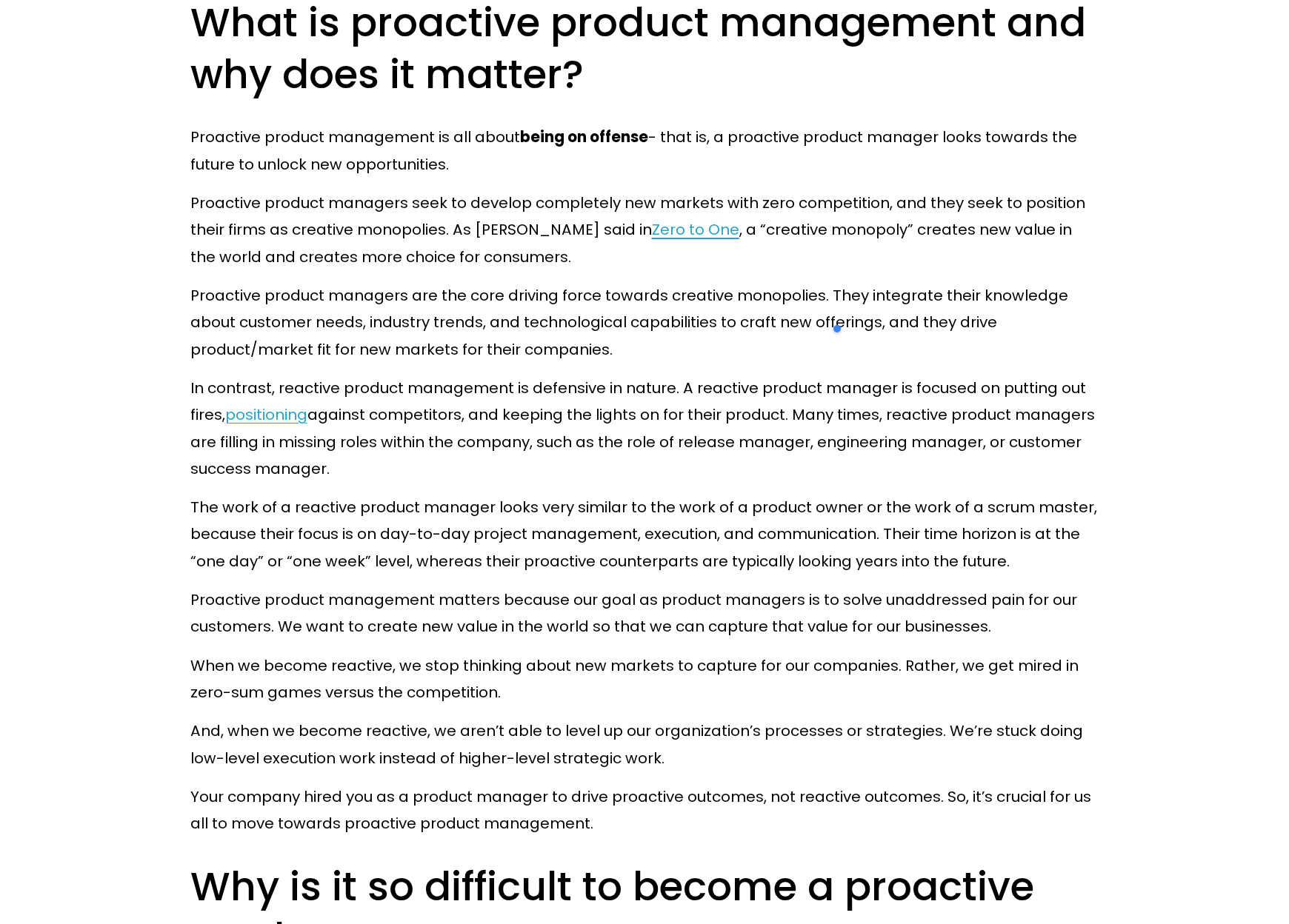
click at [829, 296] on p "Proactive product managers are the core driving force towards creative monopoli…" at bounding box center [645, 322] width 909 height 81
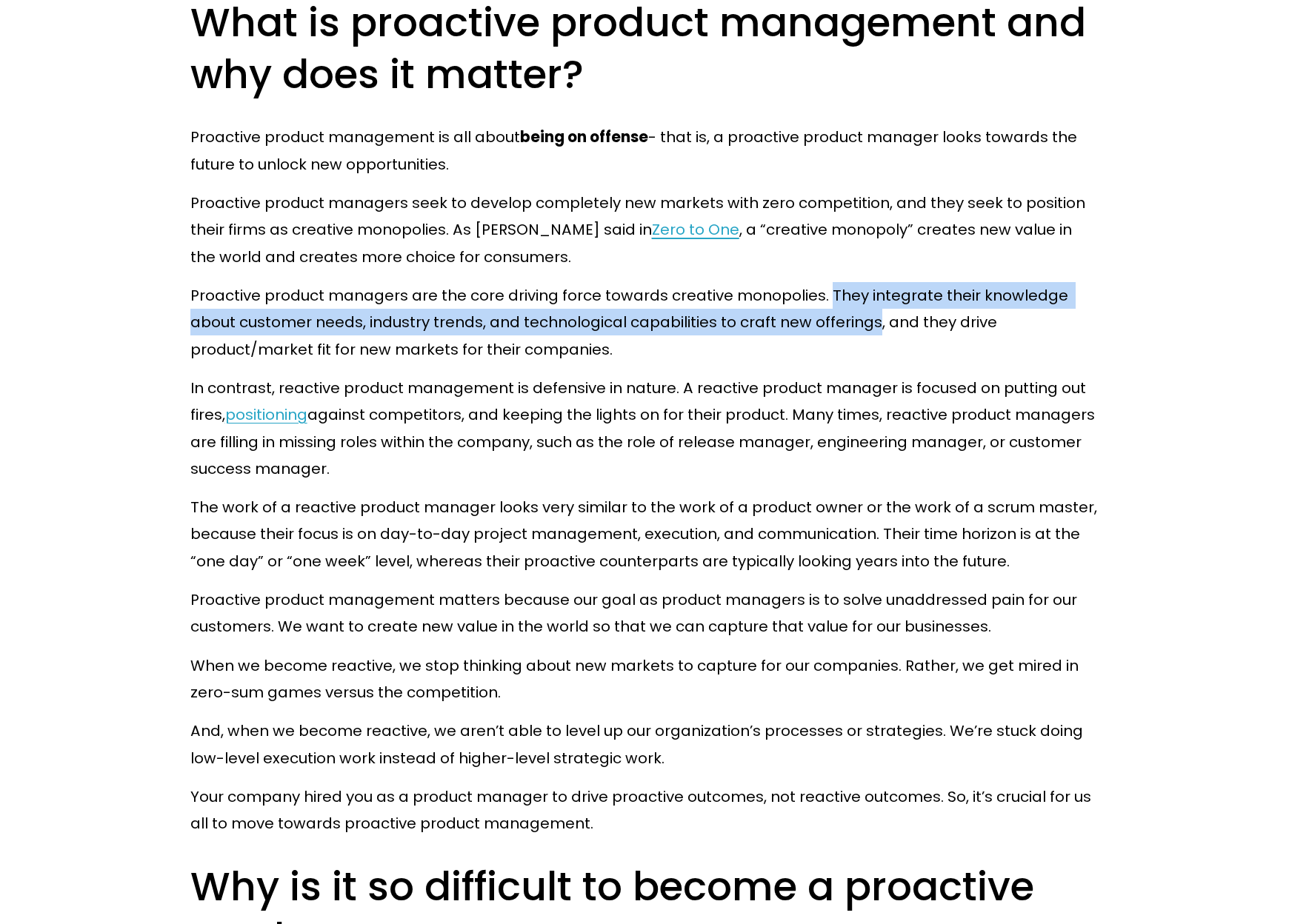
drag, startPoint x: 848, startPoint y: 309, endPoint x: 877, endPoint y: 325, distance: 33.1
click at [877, 325] on p "Proactive product managers are the core driving force towards creative monopoli…" at bounding box center [645, 322] width 909 height 81
click at [867, 336] on div at bounding box center [867, 336] width 0 height 0
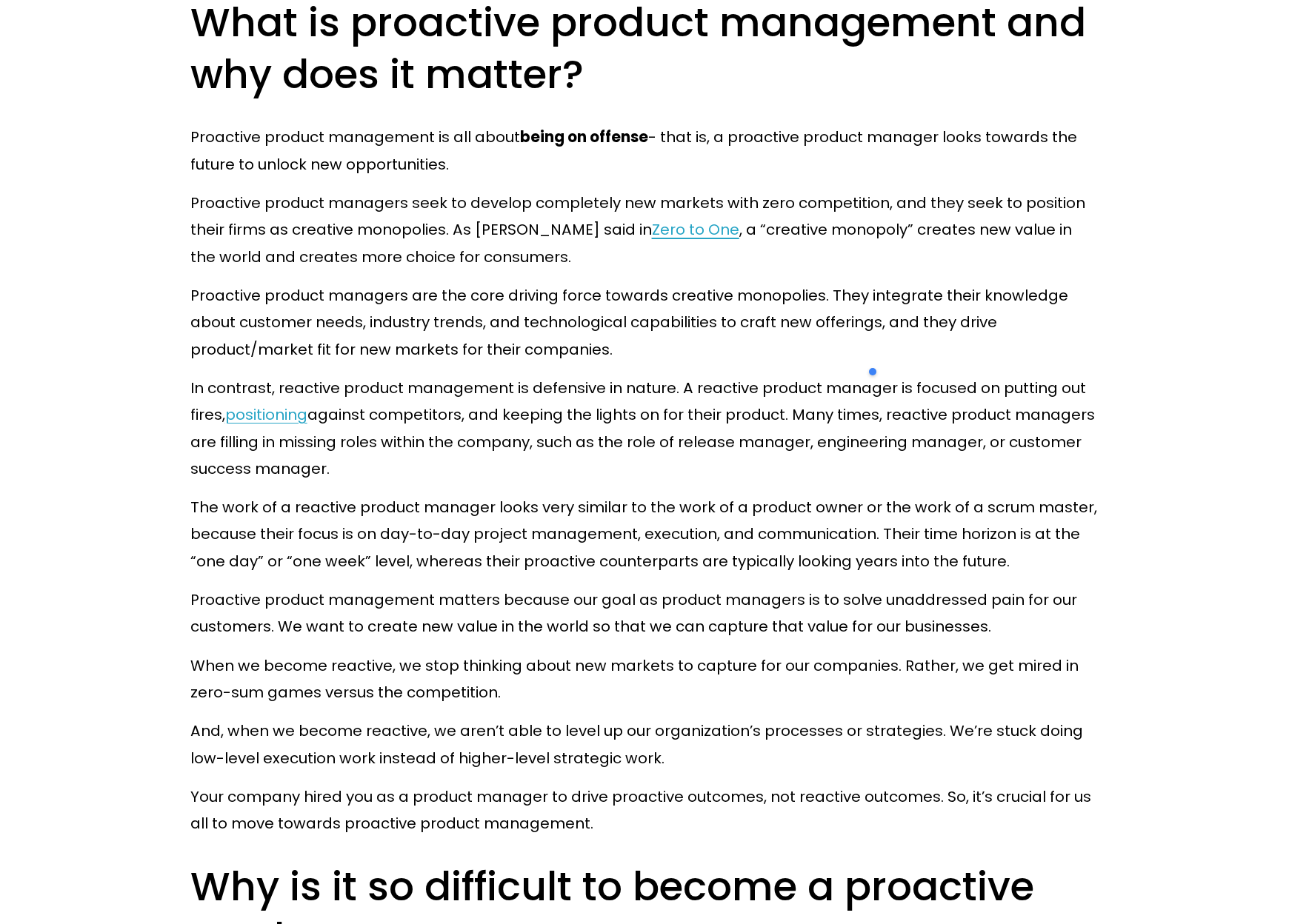
click at [837, 363] on p "Proactive product managers are the core driving force towards creative monopoli…" at bounding box center [645, 322] width 909 height 81
click at [758, 326] on p "Proactive product managers are the core driving force towards creative monopoli…" at bounding box center [645, 322] width 909 height 81
click at [749, 336] on div at bounding box center [749, 336] width 0 height 0
click at [909, 350] on p "Proactive product managers are the core driving force towards creative monopoli…" at bounding box center [645, 322] width 909 height 81
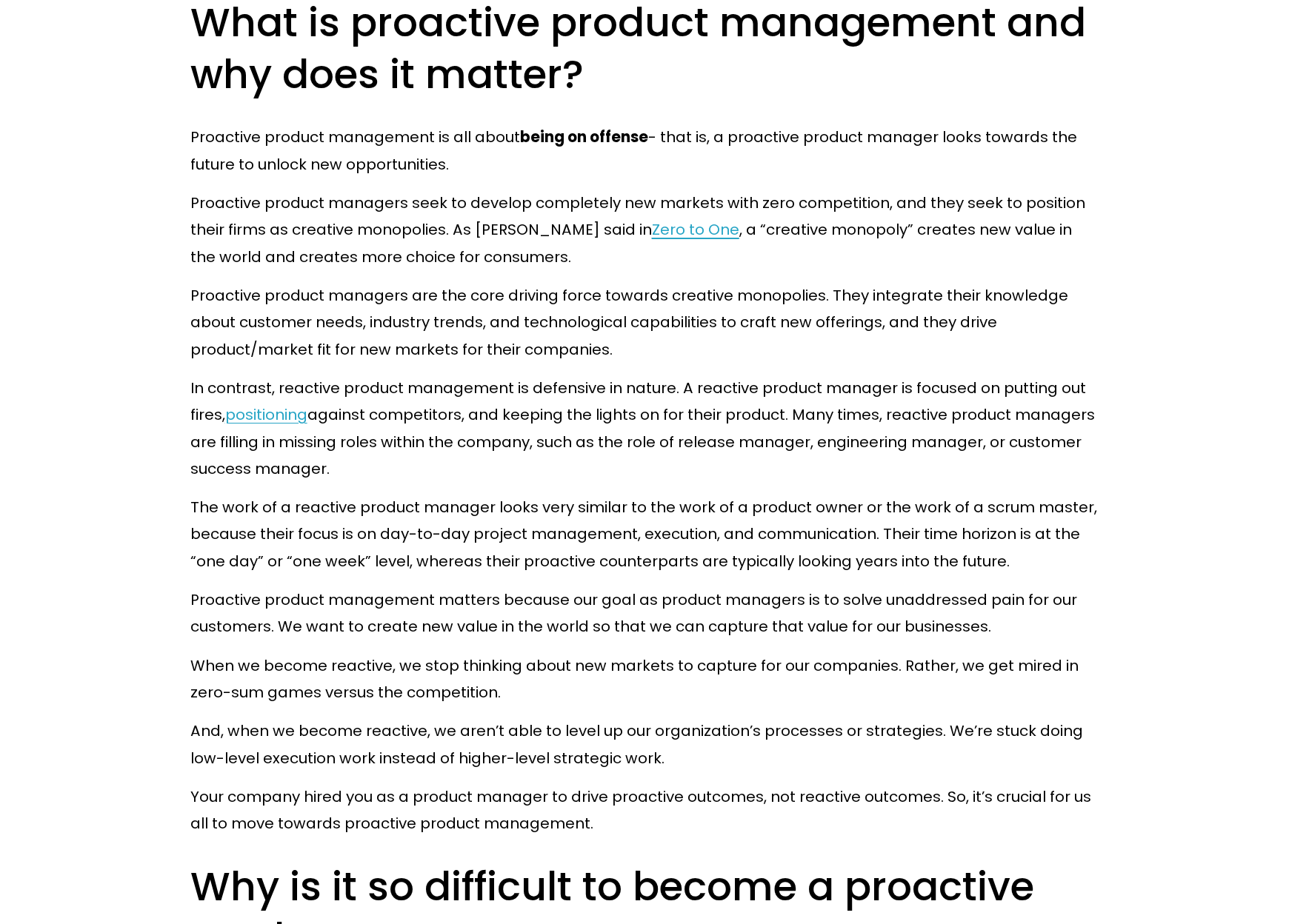
click at [750, 325] on p "Proactive product managers are the core driving force towards creative monopoli…" at bounding box center [645, 322] width 909 height 81
click at [840, 290] on p "Proactive product managers are the core driving force towards creative monopoli…" at bounding box center [645, 322] width 909 height 81
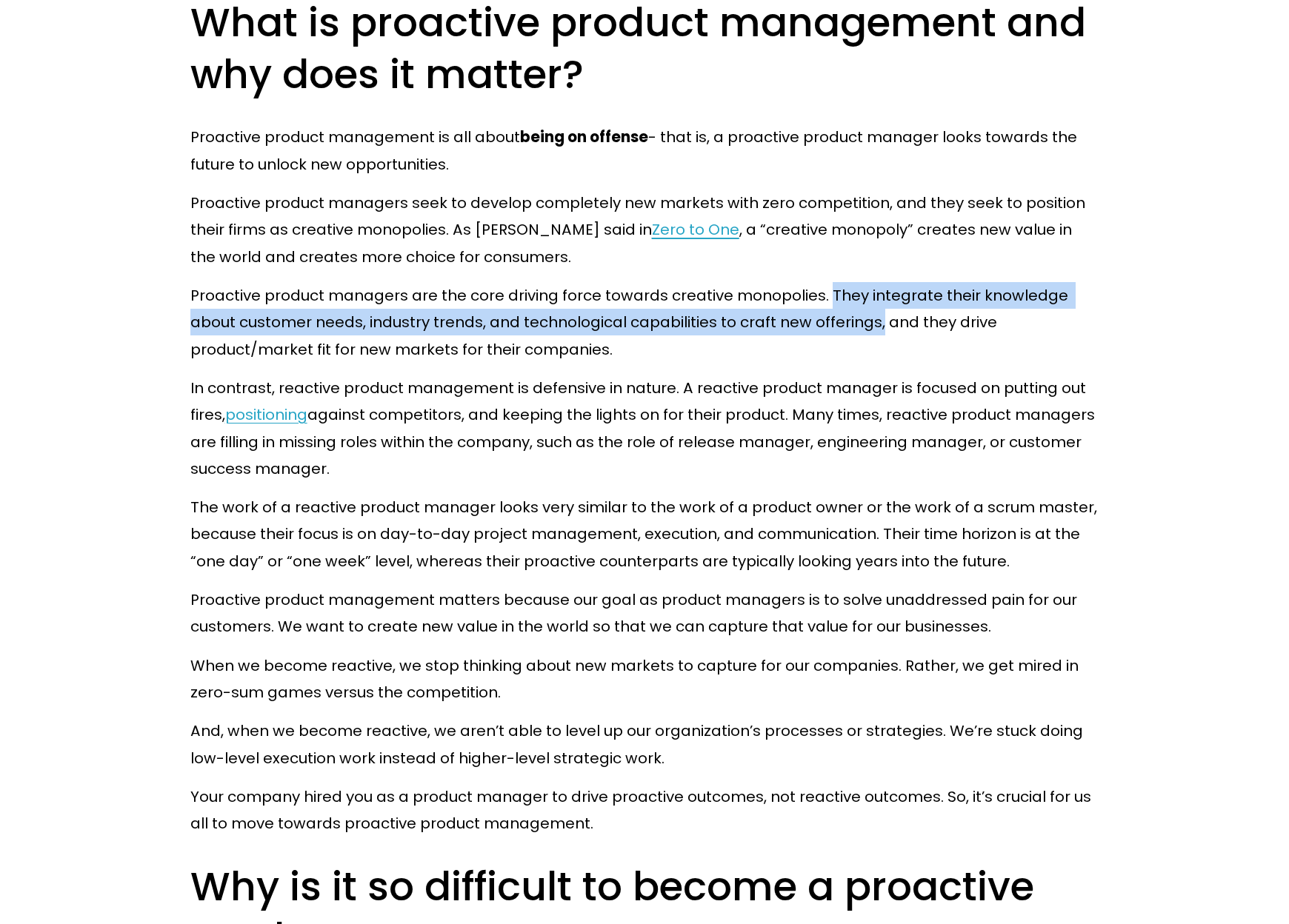
drag, startPoint x: 826, startPoint y: 292, endPoint x: 880, endPoint y: 328, distance: 64.9
click at [880, 328] on p "Proactive product managers are the core driving force towards creative monopoli…" at bounding box center [645, 322] width 909 height 81
copy p "They integrate their knowledge about customer needs, industry trends, and techn…"
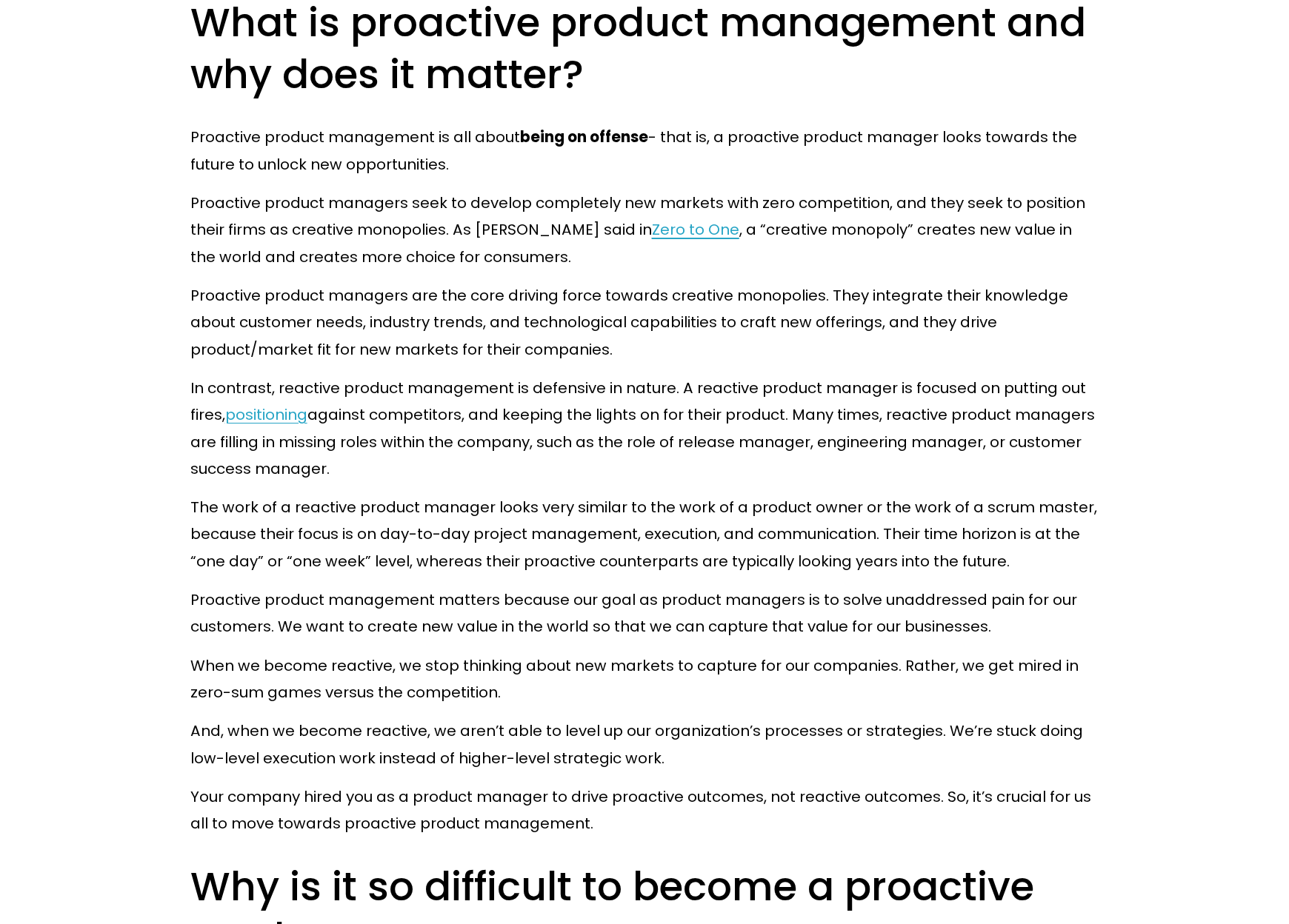
click at [982, 363] on p "Proactive product managers are the core driving force towards creative monopoli…" at bounding box center [645, 322] width 909 height 81
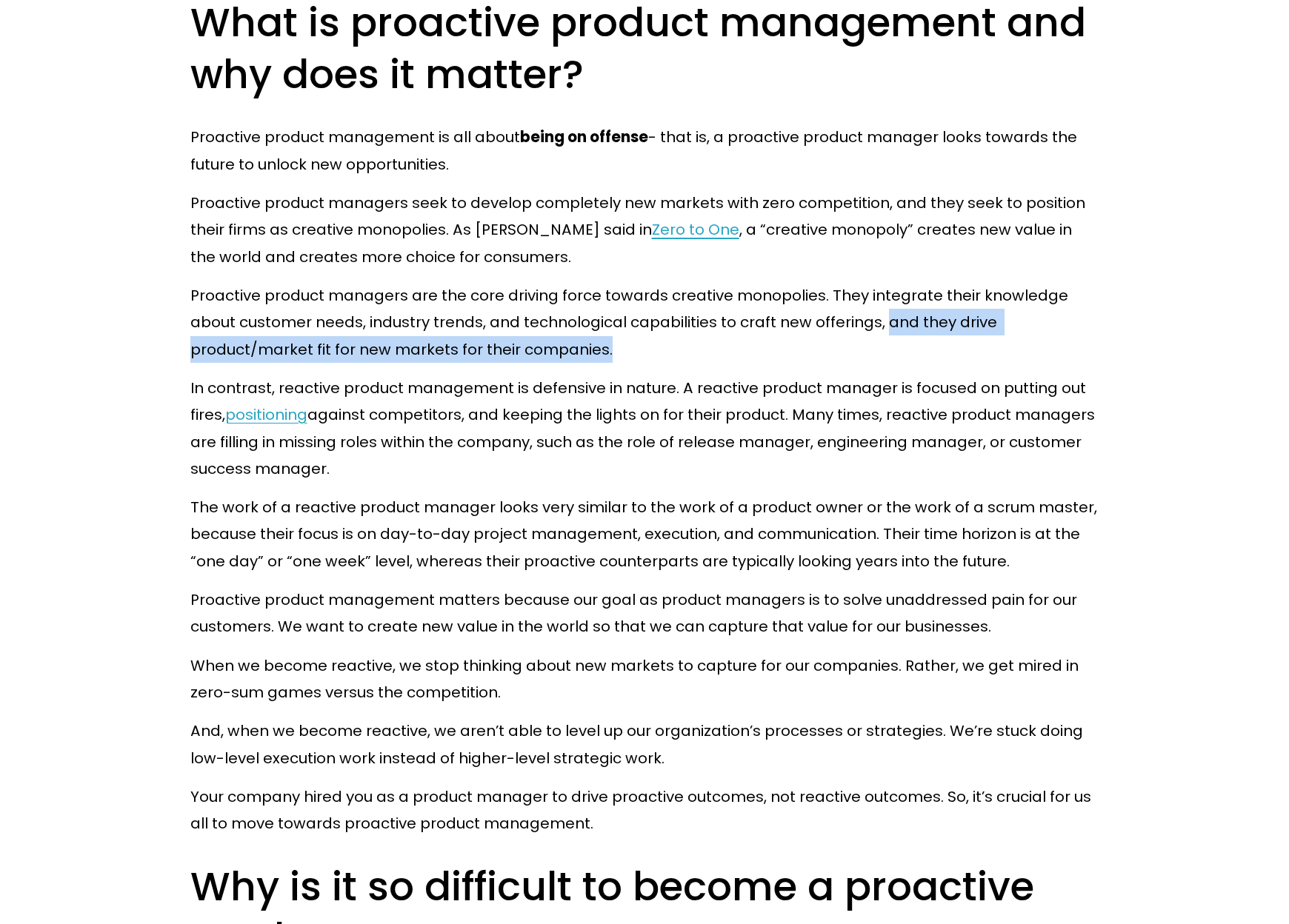
drag, startPoint x: 886, startPoint y: 320, endPoint x: 904, endPoint y: 351, distance: 35.8
click at [904, 351] on p "Proactive product managers are the core driving force towards creative monopoli…" at bounding box center [645, 322] width 909 height 81
copy p "and they drive product/market fit for new markets for their companies."
click at [559, 361] on p "Proactive product managers are the core driving force towards creative monopoli…" at bounding box center [645, 322] width 909 height 81
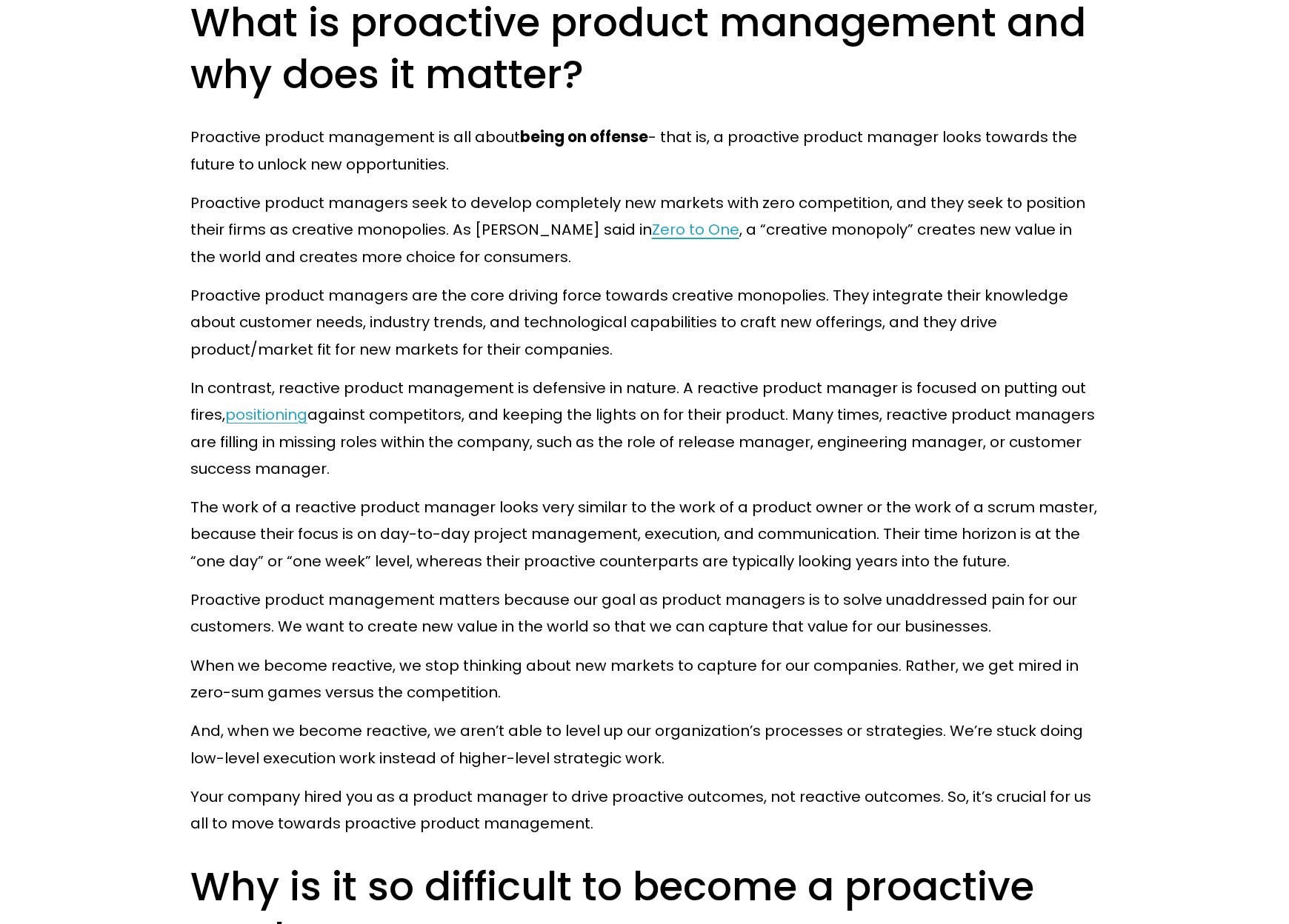
click at [580, 353] on p "Proactive product managers are the core driving force towards creative monopoli…" at bounding box center [645, 322] width 909 height 81
click at [570, 363] on div at bounding box center [570, 363] width 0 height 0
click at [737, 354] on p "Proactive product managers are the core driving force towards creative monopoli…" at bounding box center [645, 322] width 909 height 81
